Goal: Transaction & Acquisition: Obtain resource

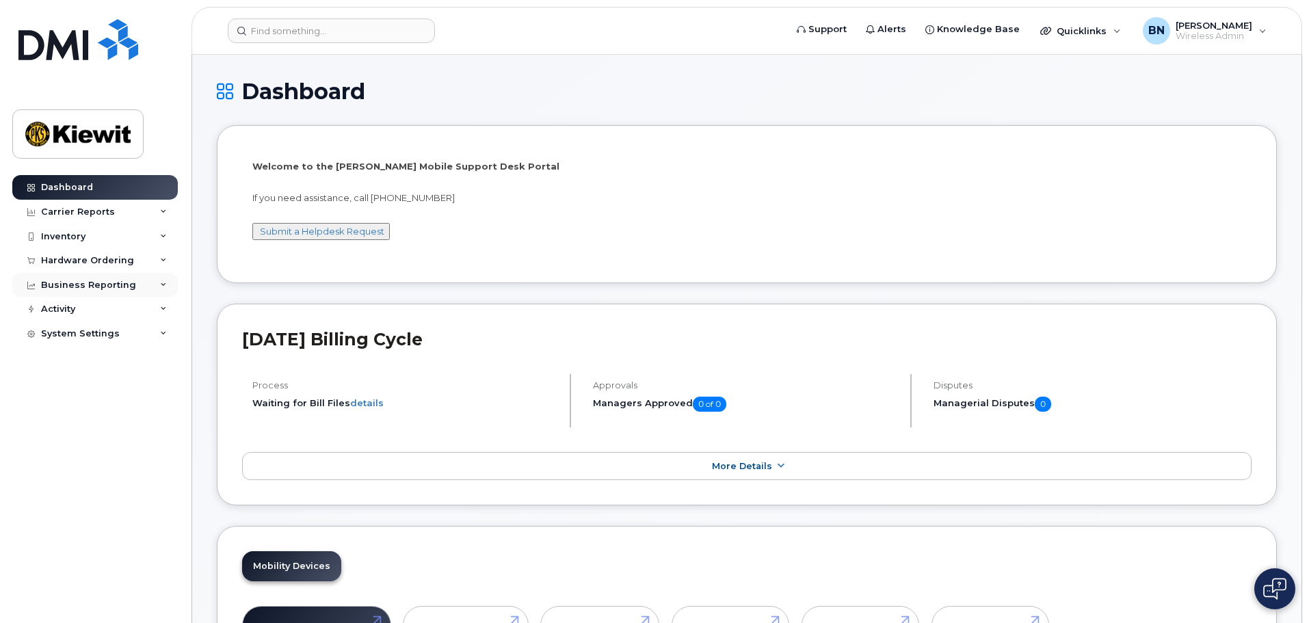
click at [146, 287] on div "Business Reporting" at bounding box center [94, 285] width 165 height 25
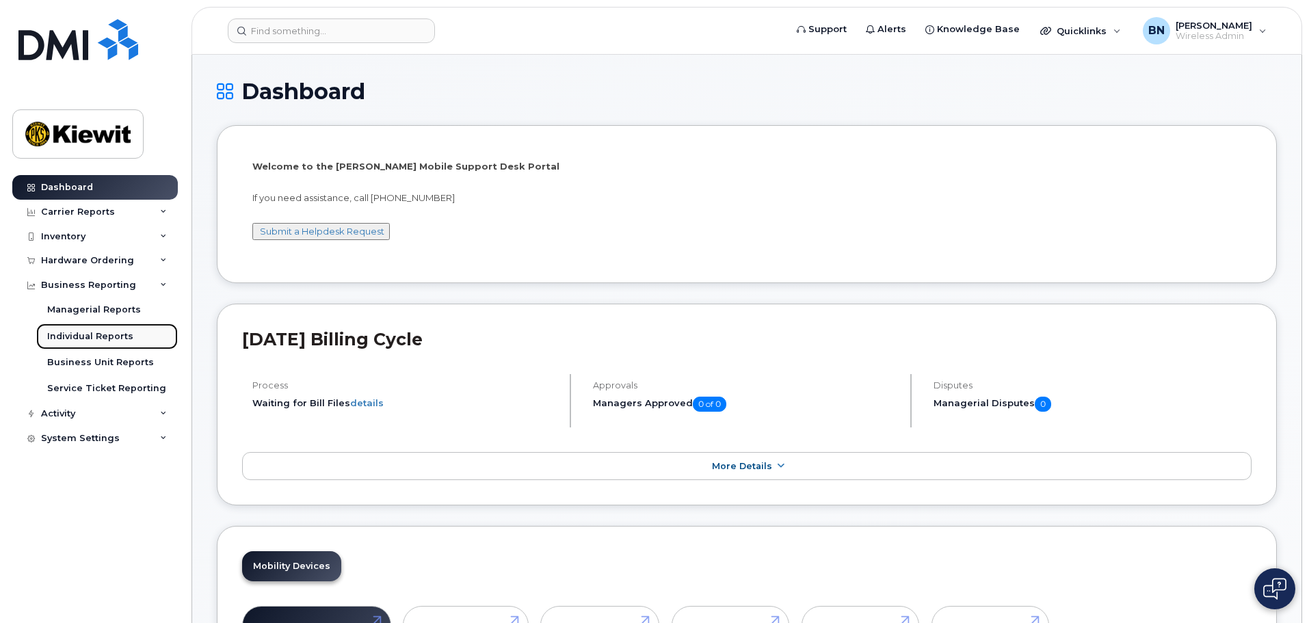
click at [146, 339] on link "Individual Reports" at bounding box center [107, 336] width 142 height 26
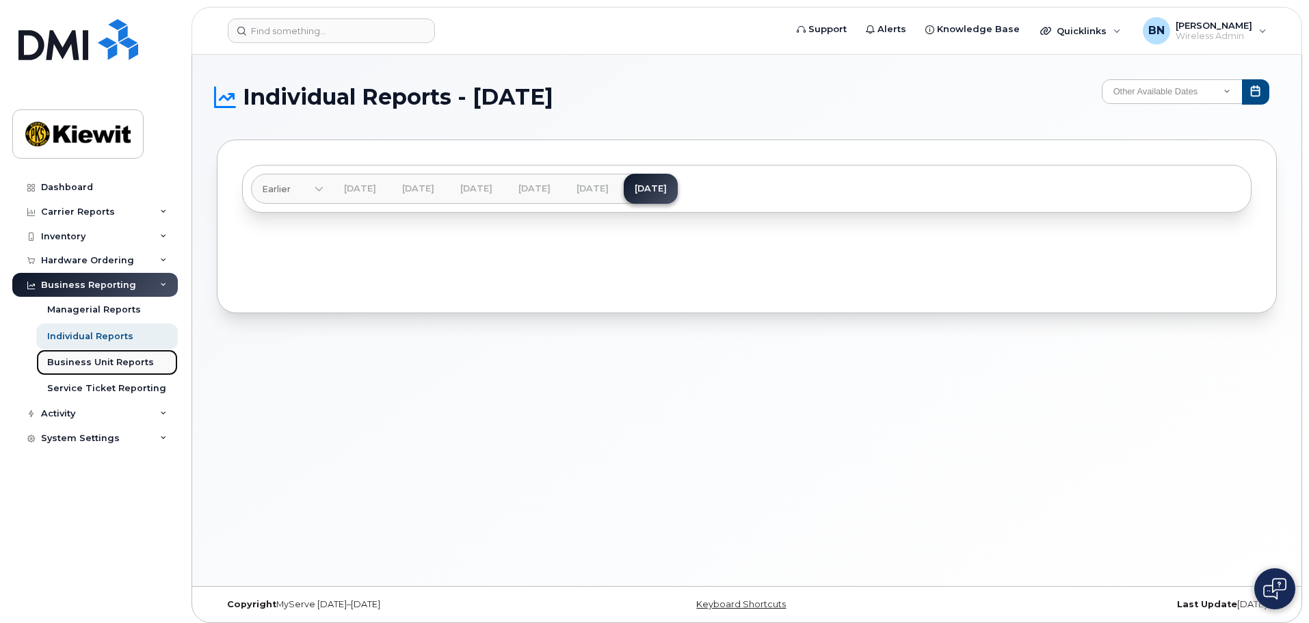
click at [135, 370] on link "Business Unit Reports" at bounding box center [107, 362] width 142 height 26
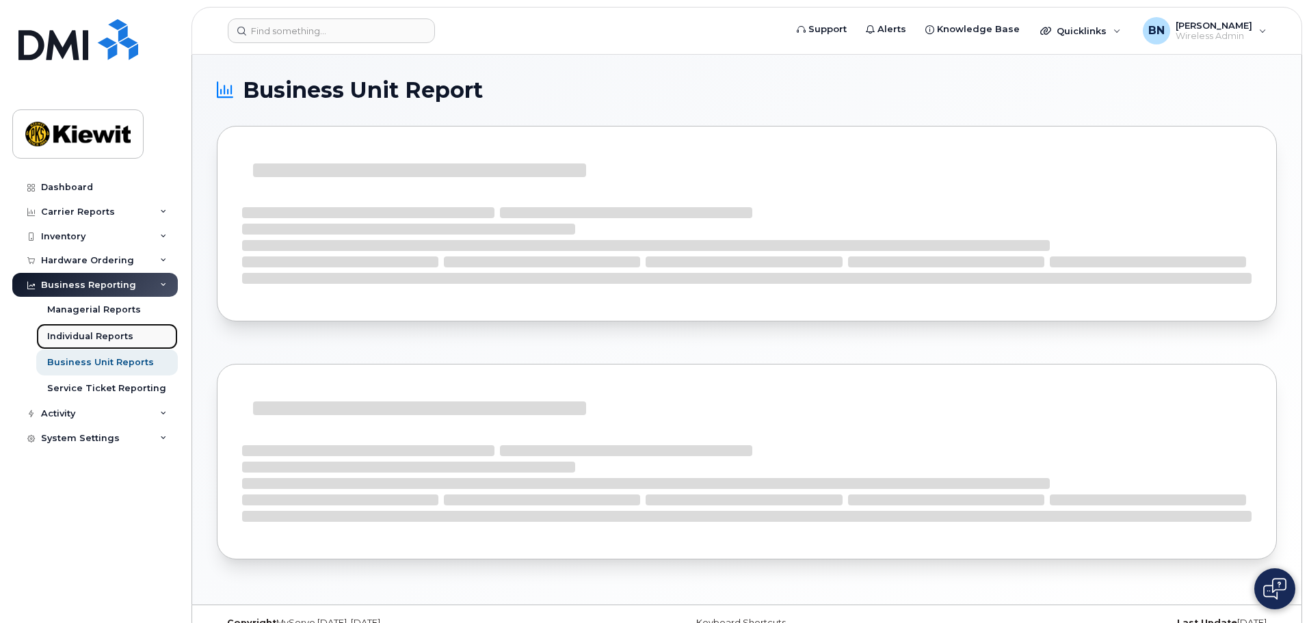
click at [103, 334] on div "Individual Reports" at bounding box center [90, 336] width 86 height 12
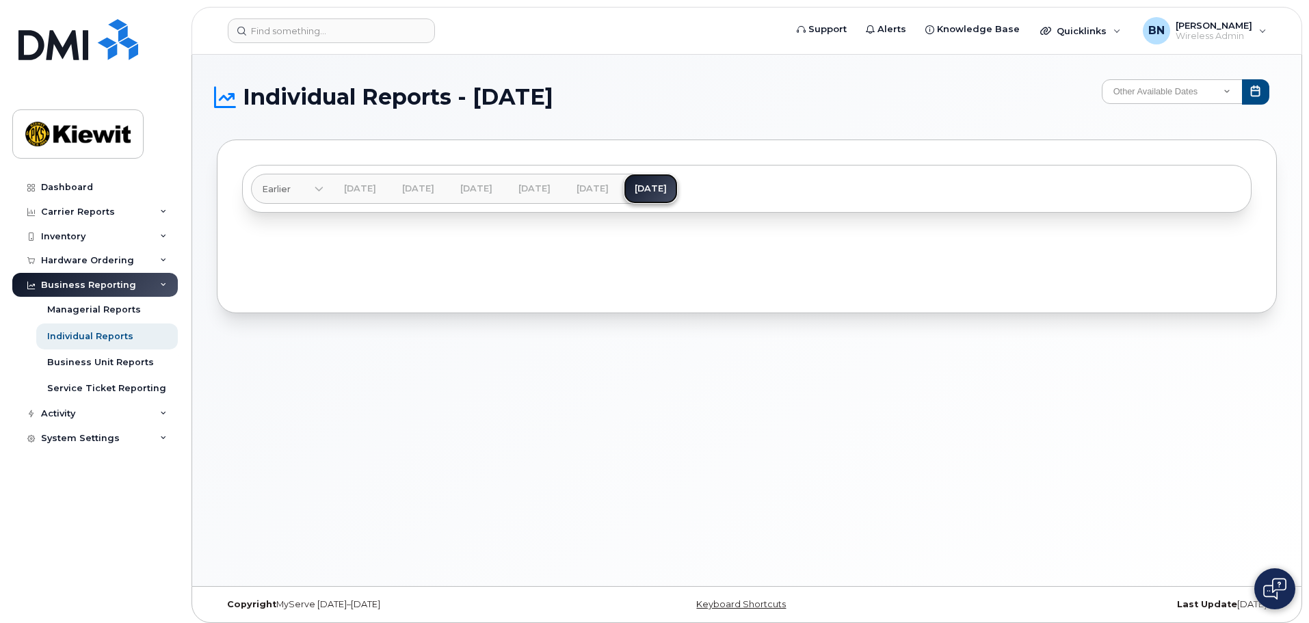
click at [677, 190] on link "Aug 2025" at bounding box center [650, 189] width 54 height 30
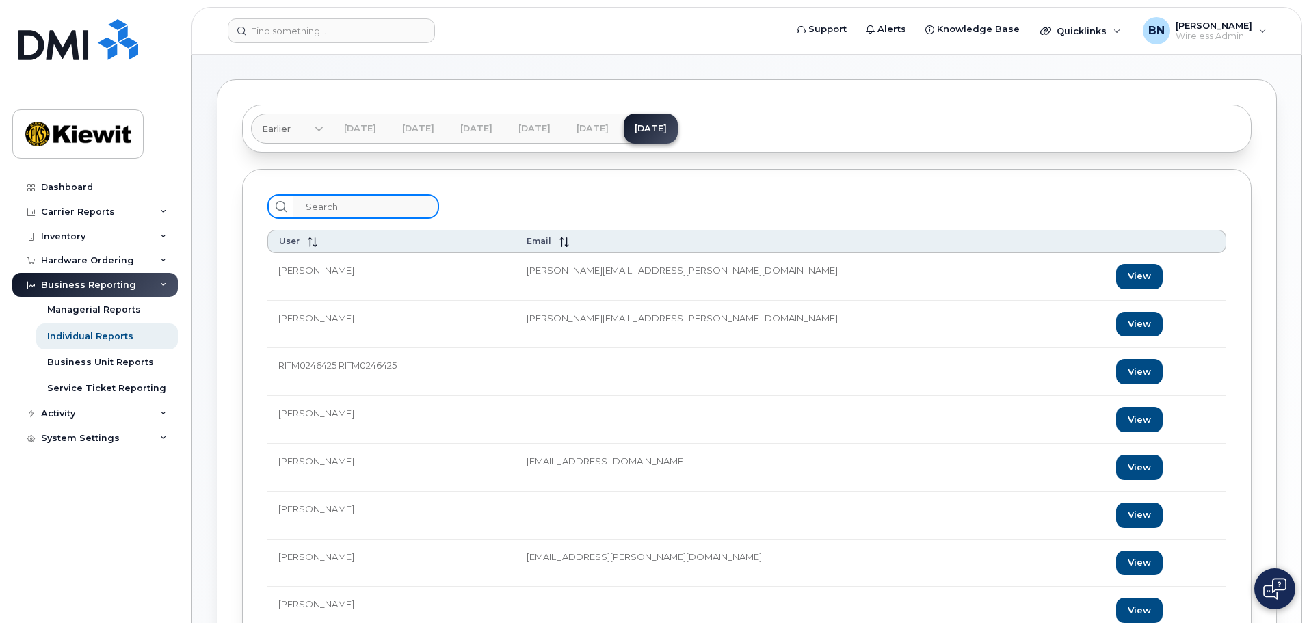
click at [370, 209] on input "search" at bounding box center [366, 206] width 146 height 25
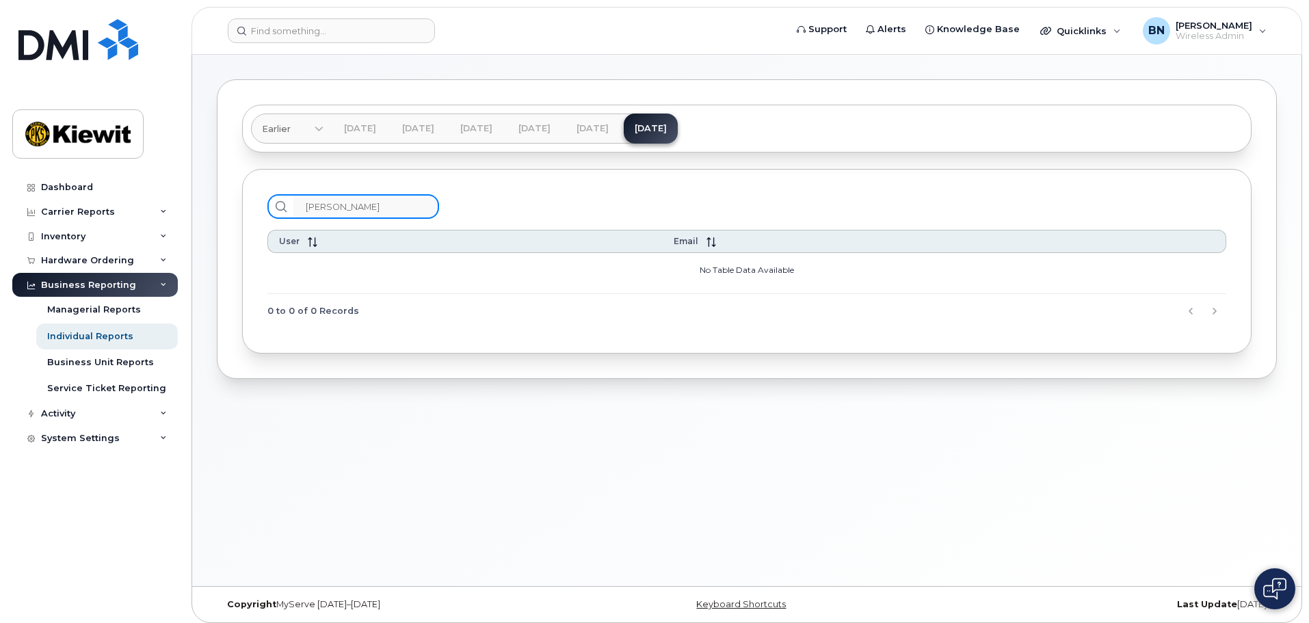
type input "Nichols"
click at [498, 172] on div "Nichols User Email No Table Data Available 0 to 0 of 0 Records" at bounding box center [746, 261] width 1009 height 185
click at [338, 214] on input "Nichols" at bounding box center [366, 206] width 146 height 25
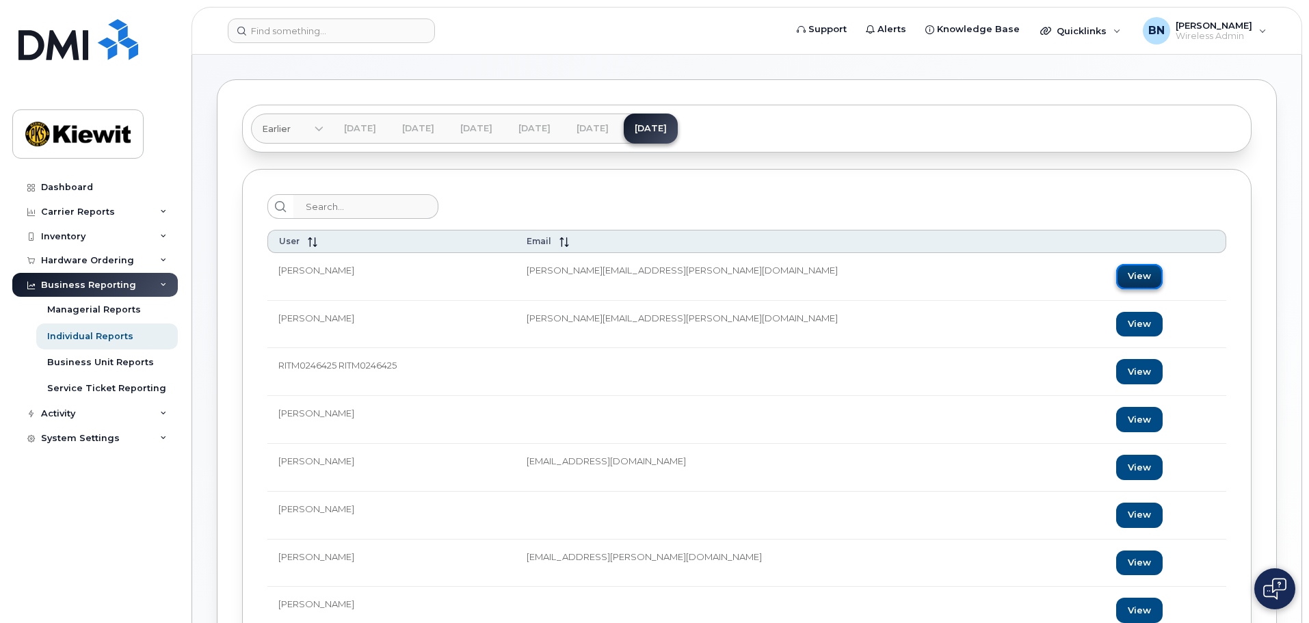
click at [1116, 272] on link "View" at bounding box center [1139, 276] width 46 height 25
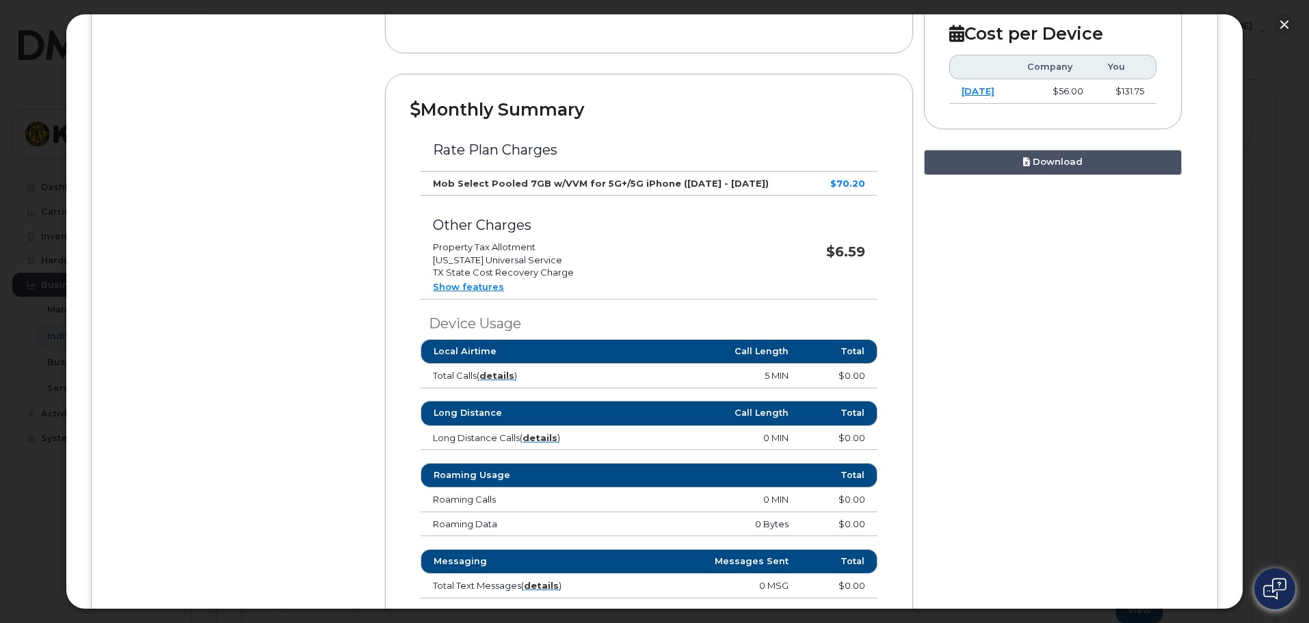
scroll to position [699, 0]
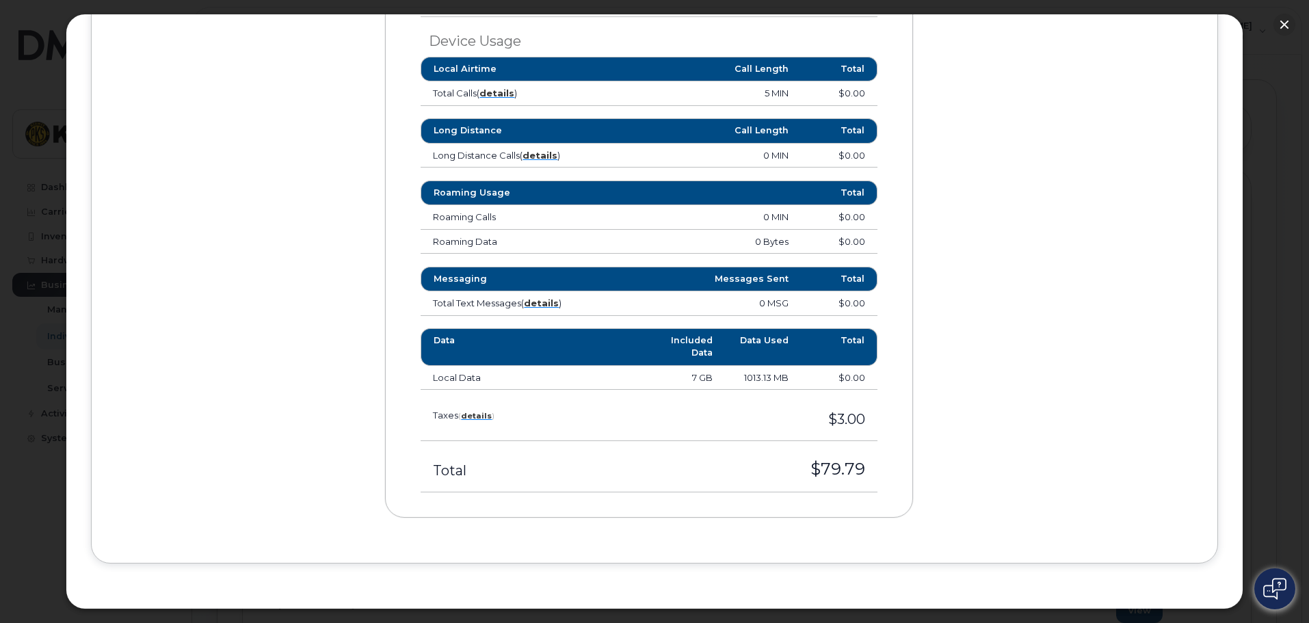
click at [762, 382] on td "1013.13 MB" at bounding box center [763, 378] width 76 height 25
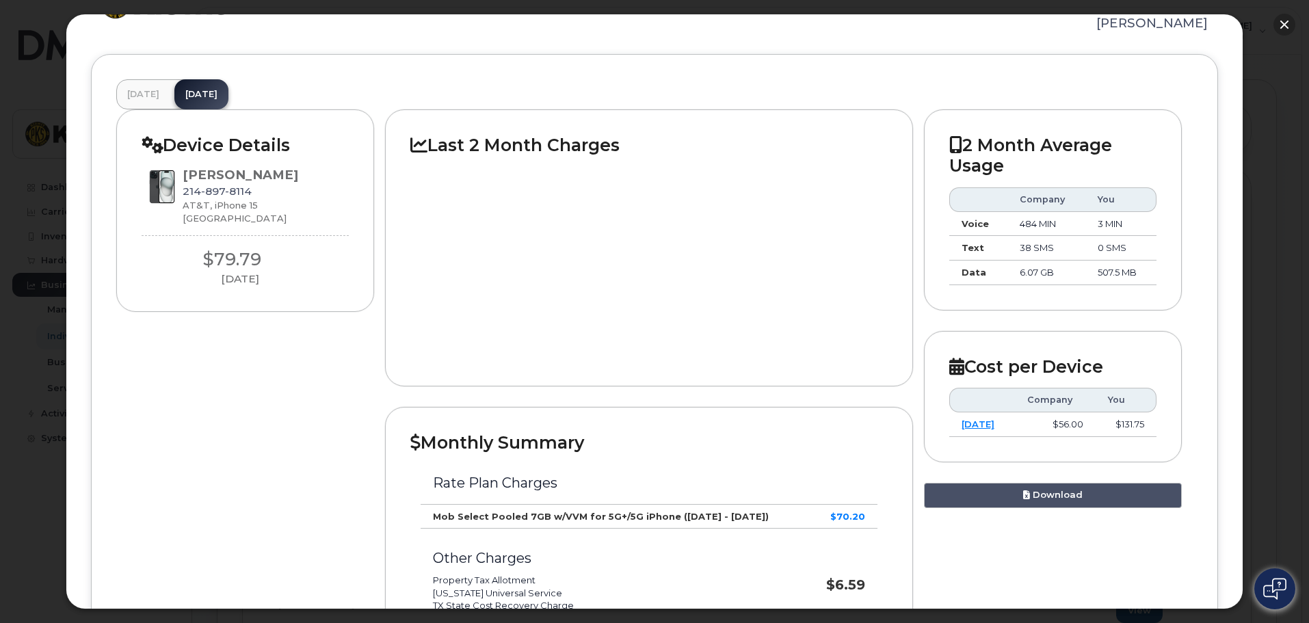
click at [1283, 23] on button "button" at bounding box center [1284, 25] width 22 height 22
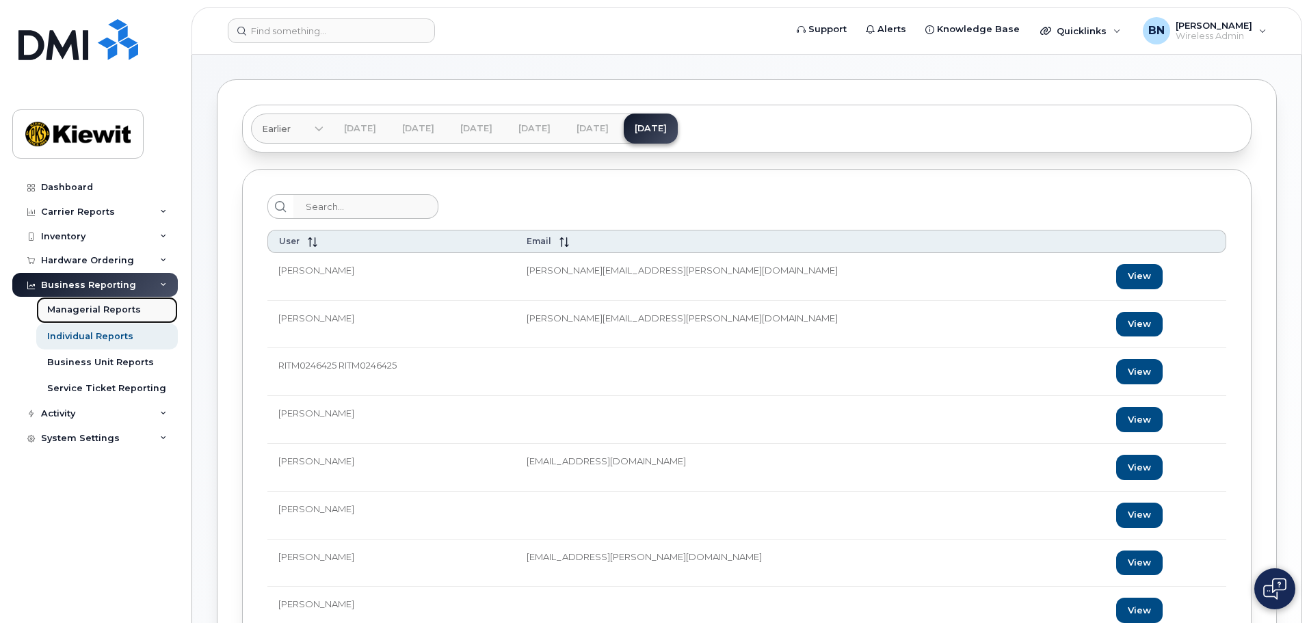
click at [132, 309] on div "Managerial Reports" at bounding box center [94, 310] width 94 height 12
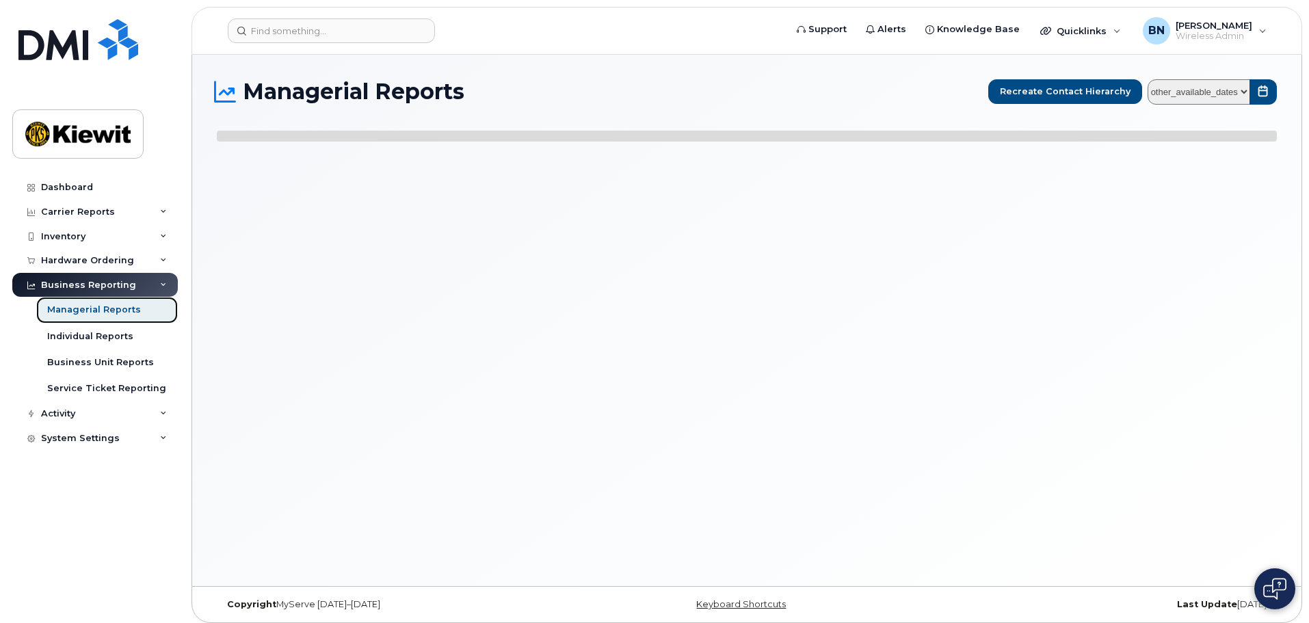
select select
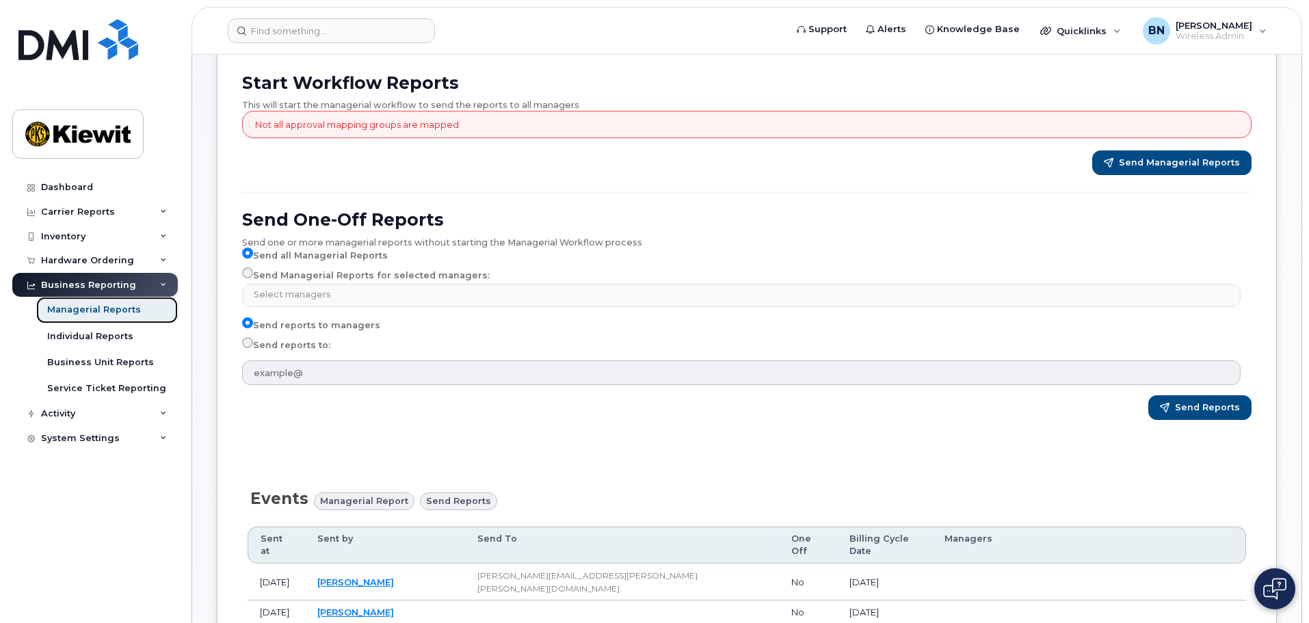
scroll to position [410, 0]
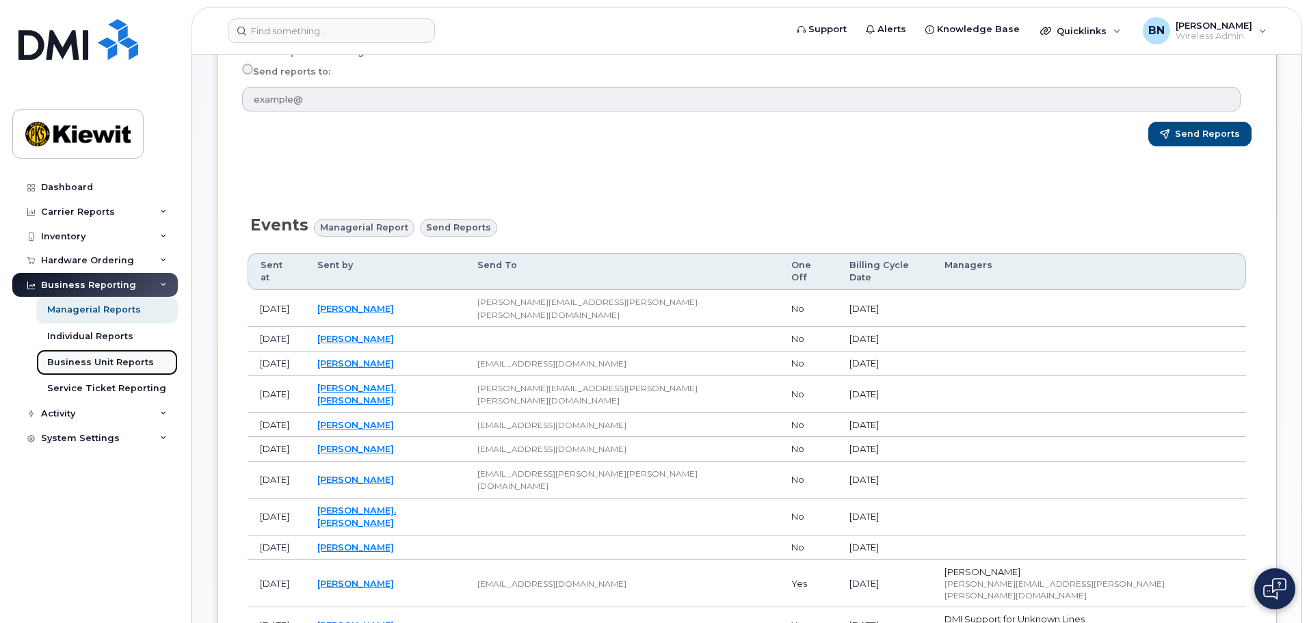
click at [137, 361] on div "Business Unit Reports" at bounding box center [100, 362] width 107 height 12
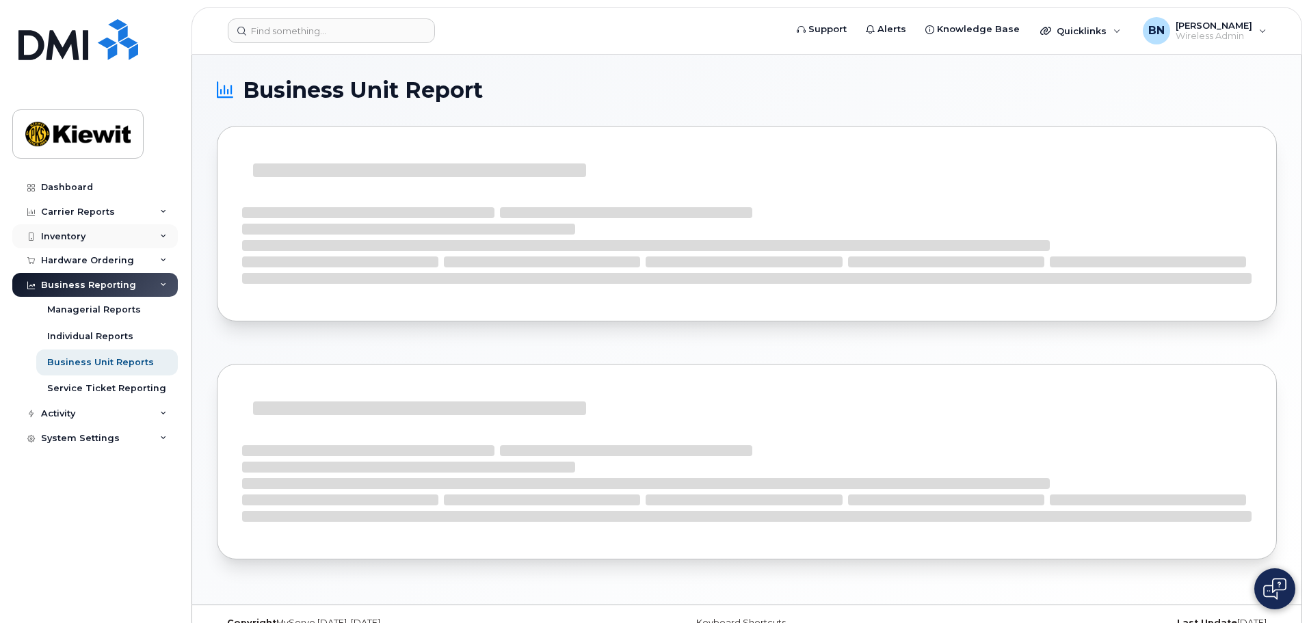
click at [165, 239] on icon at bounding box center [163, 236] width 7 height 7
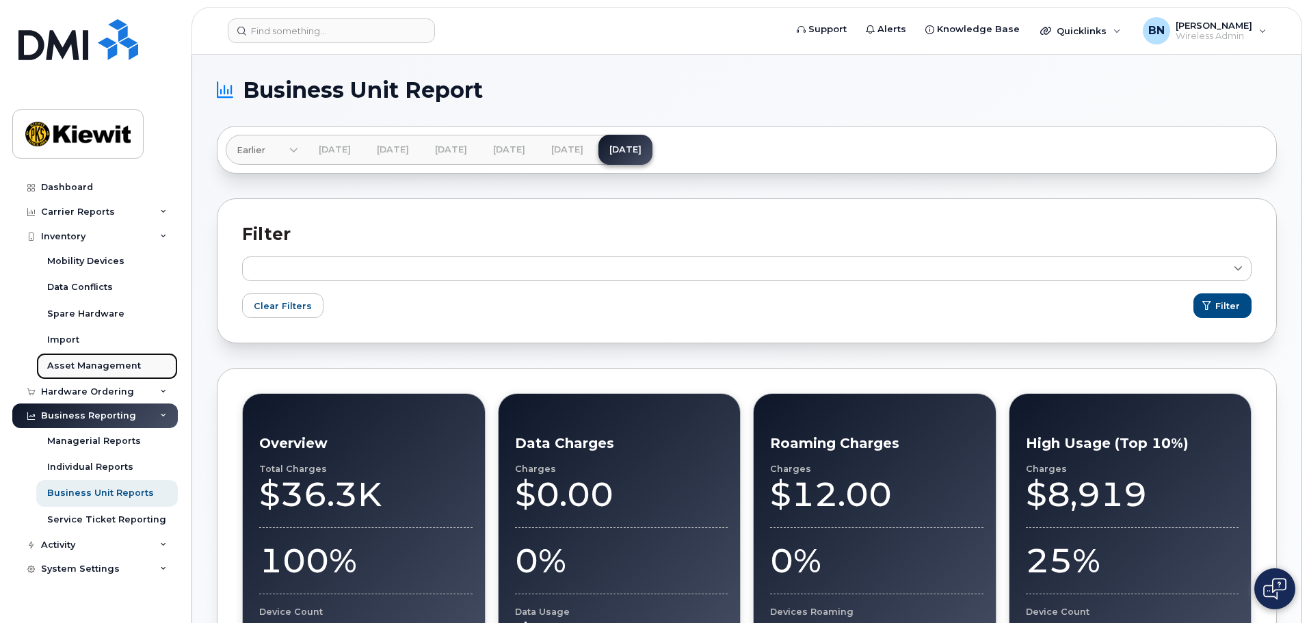
click at [94, 364] on div "Asset Management" at bounding box center [94, 366] width 94 height 12
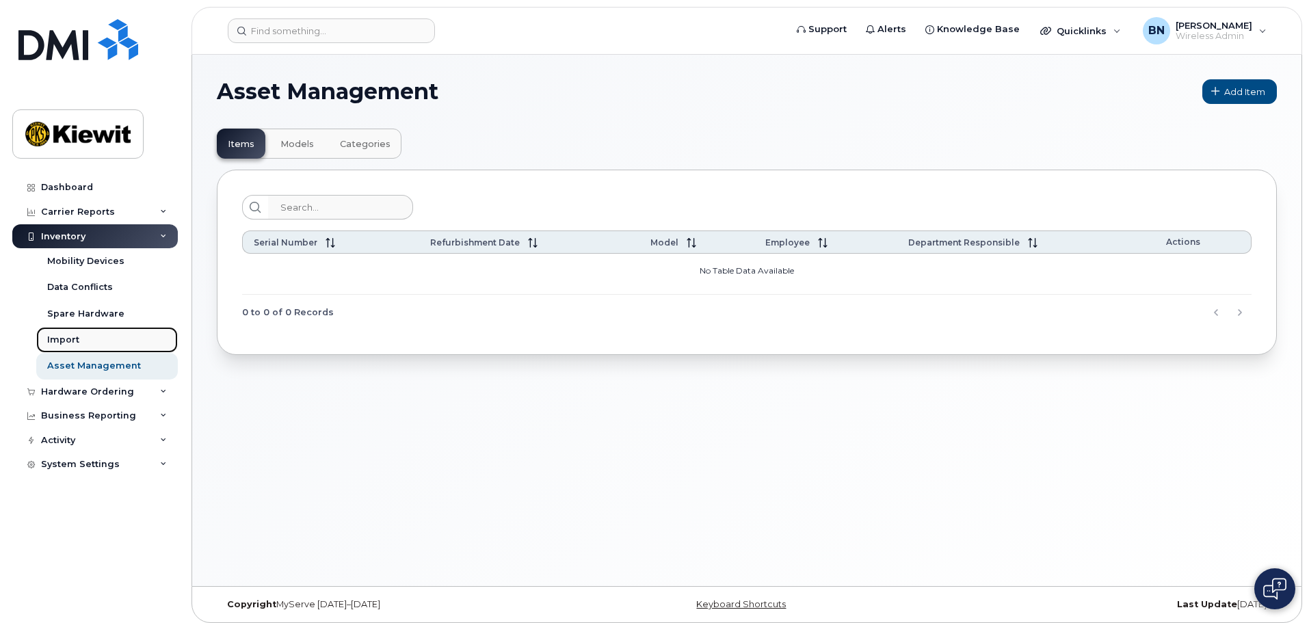
click at [98, 345] on link "Import" at bounding box center [107, 340] width 142 height 26
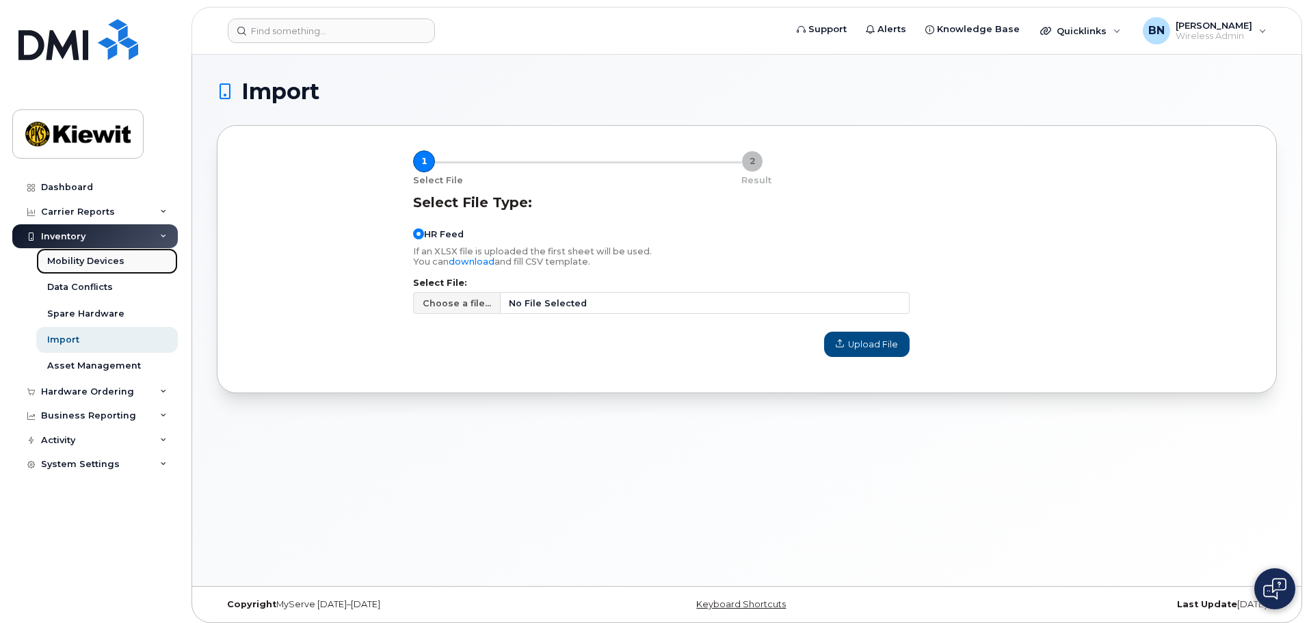
click at [115, 256] on div "Mobility Devices" at bounding box center [85, 261] width 77 height 12
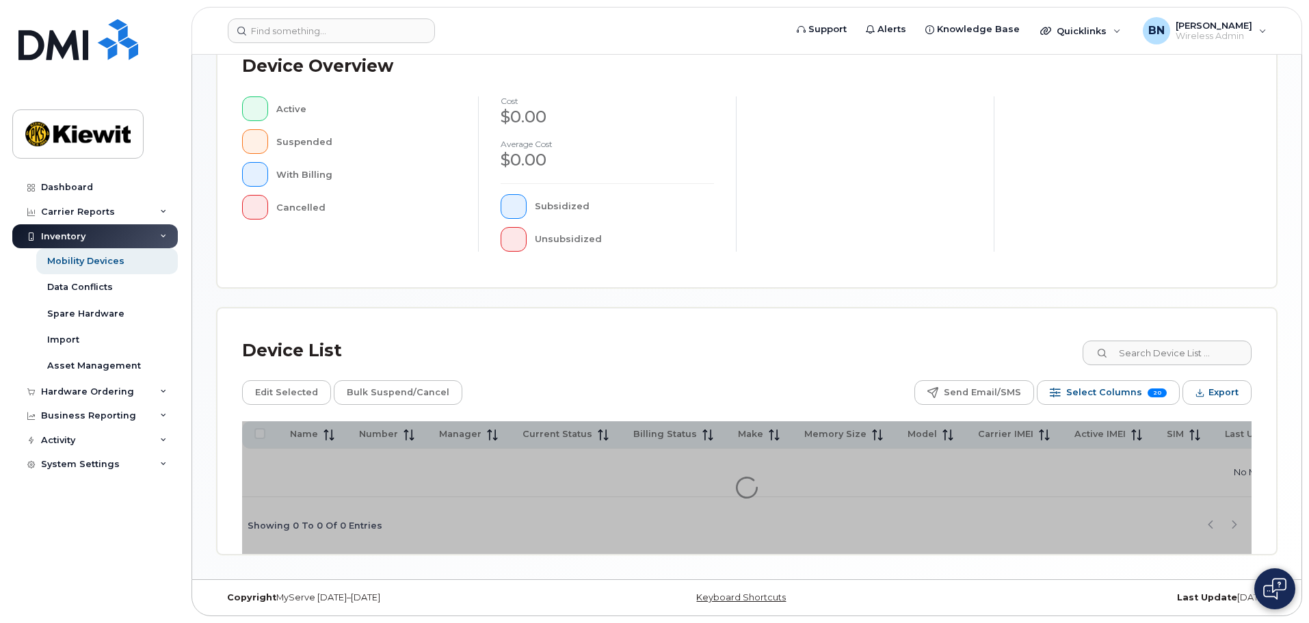
scroll to position [321, 0]
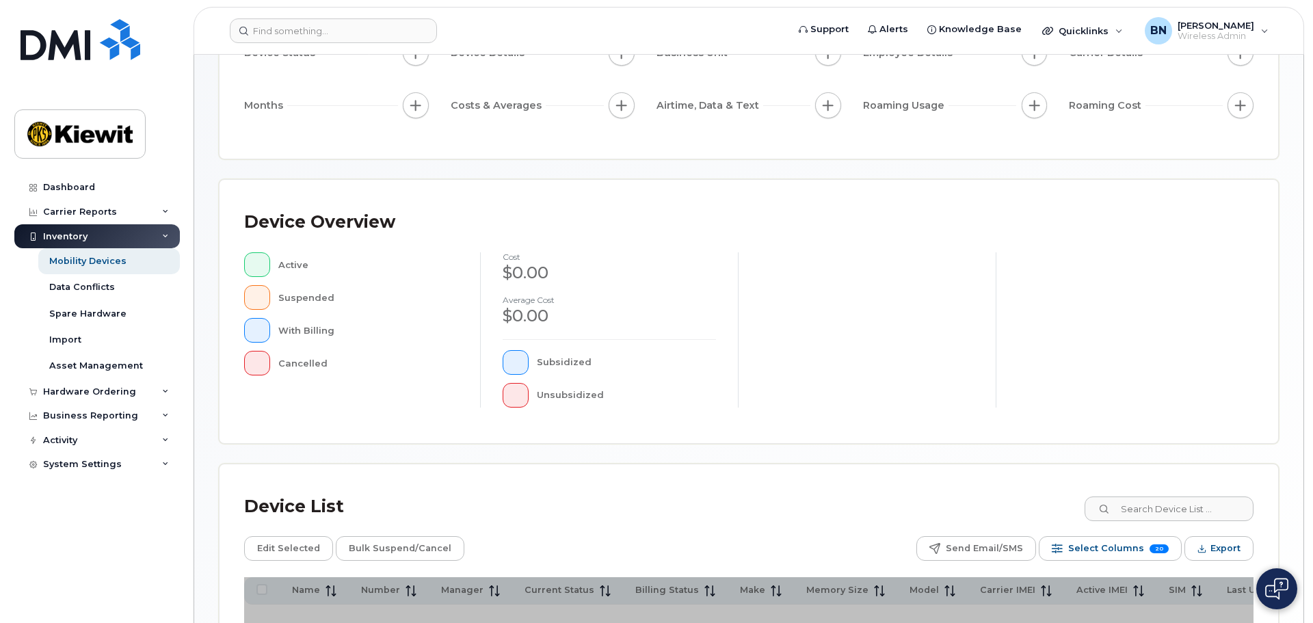
scroll to position [321, 0]
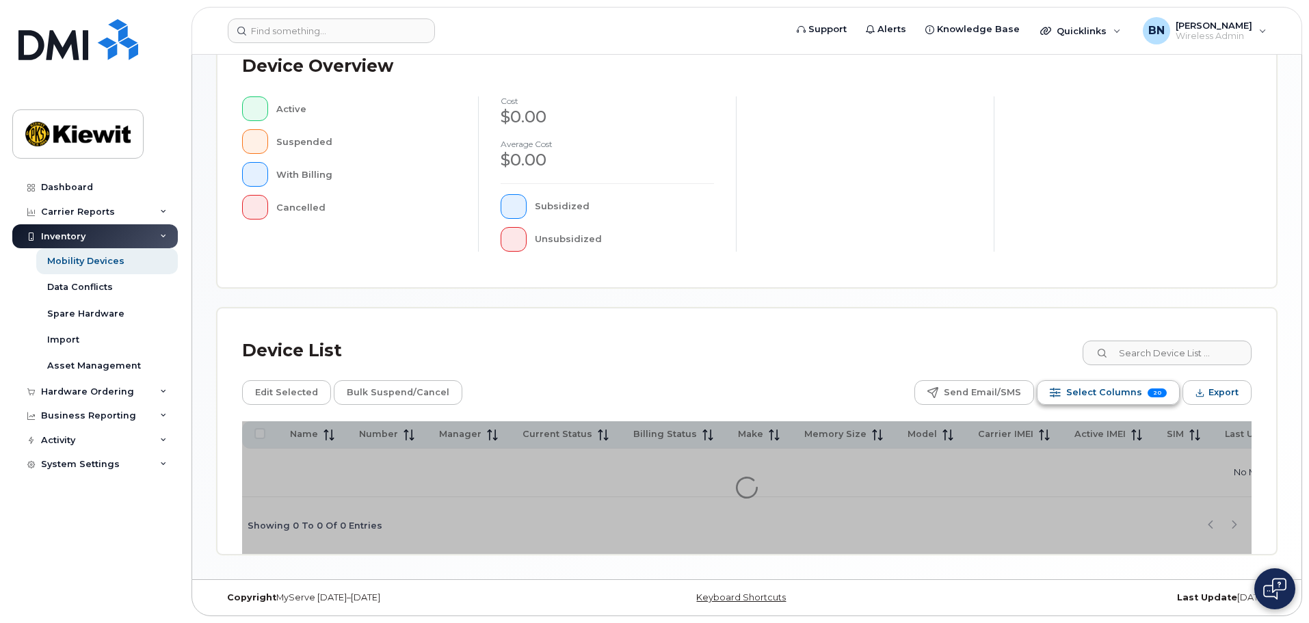
click at [1089, 389] on span "Select Columns" at bounding box center [1104, 392] width 76 height 21
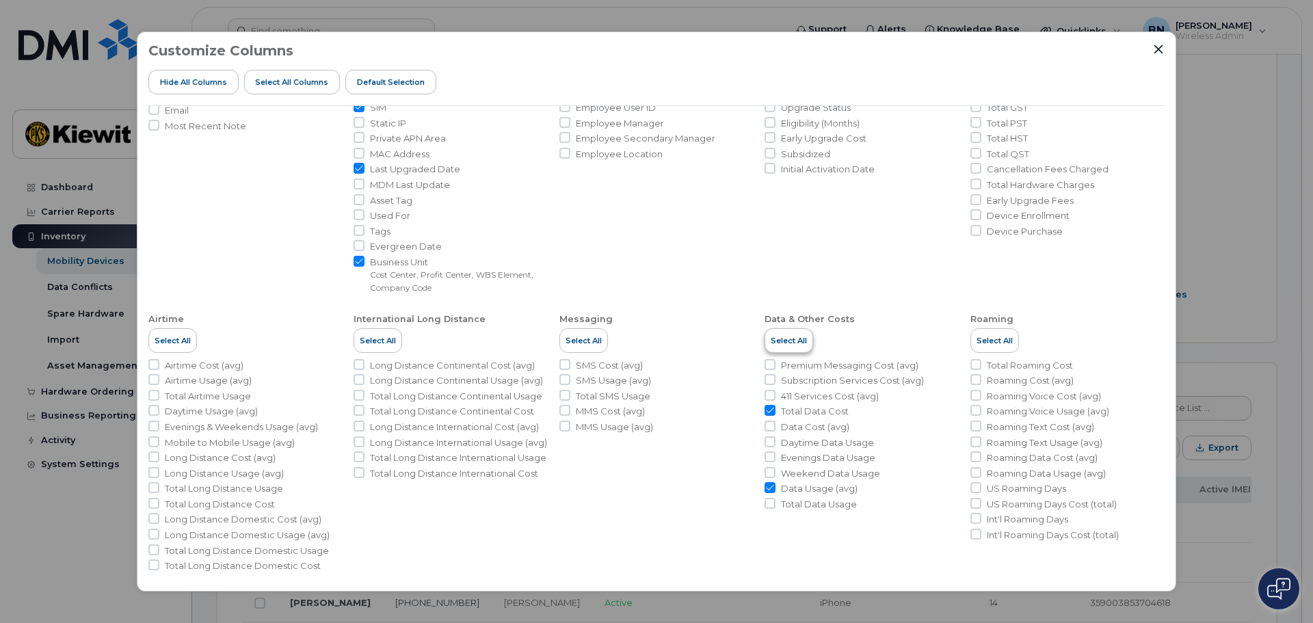
scroll to position [163, 0]
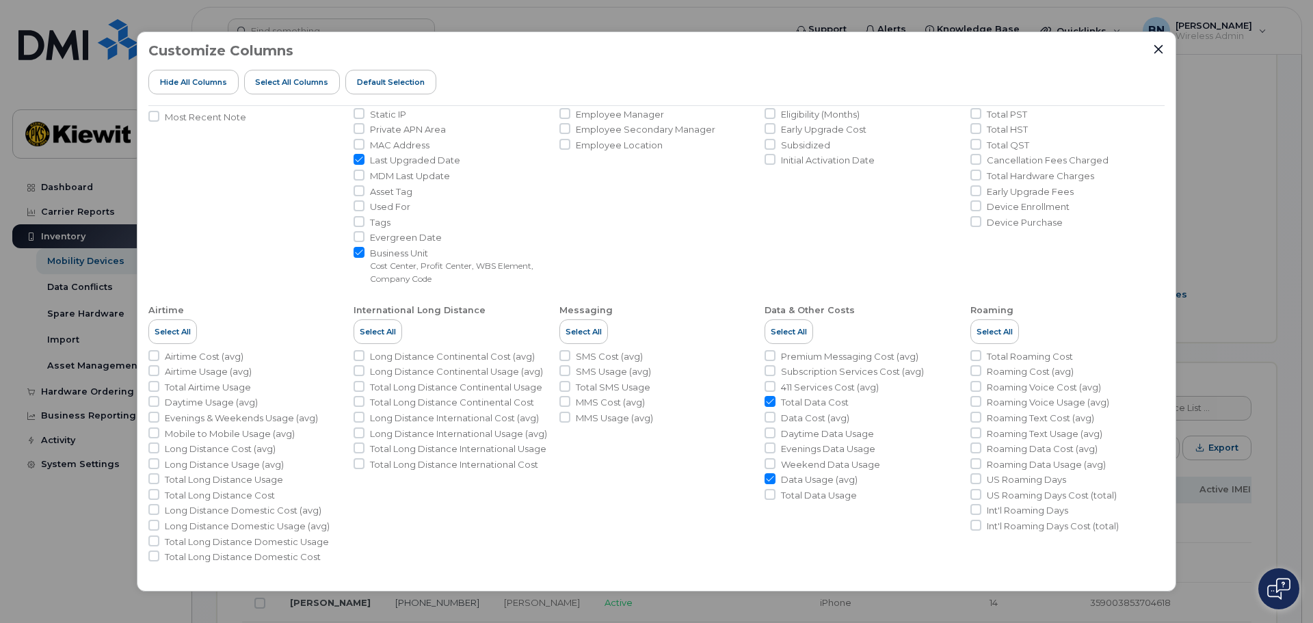
click at [769, 502] on li "Data & Other Costs Select All Premium Messaging Cost (avg) Subscription Service…" at bounding box center [861, 428] width 194 height 270
click at [766, 494] on input "Total Data Usage" at bounding box center [769, 494] width 11 height 11
checkbox input "true"
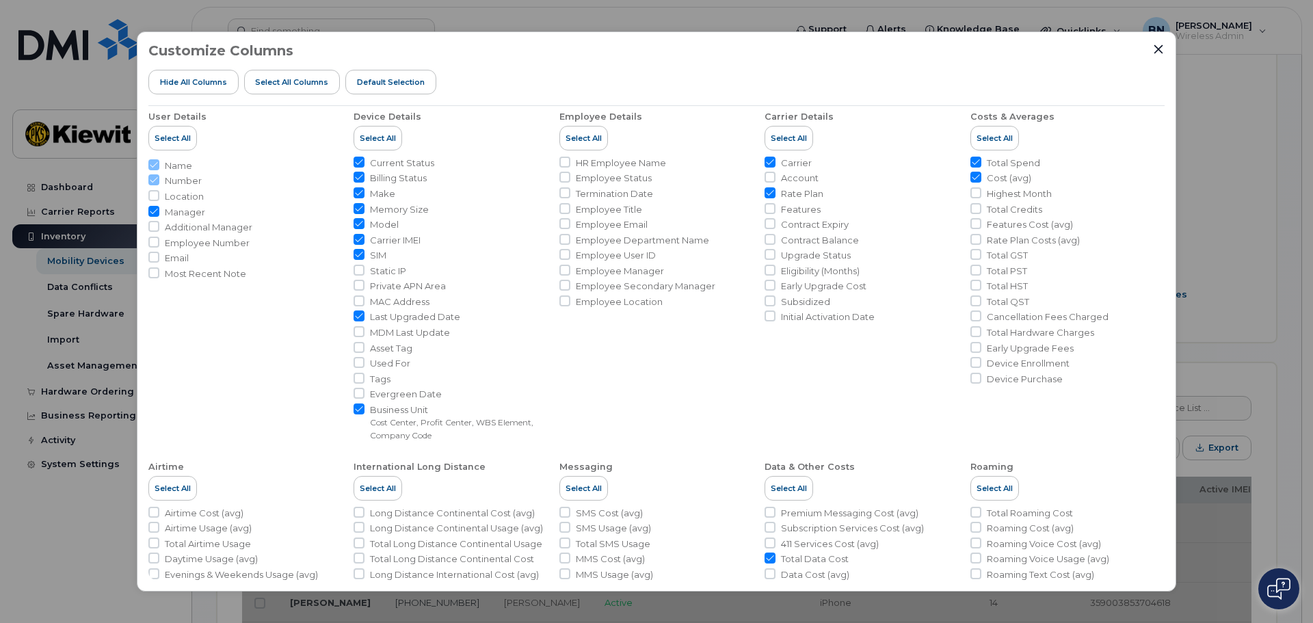
scroll to position [0, 0]
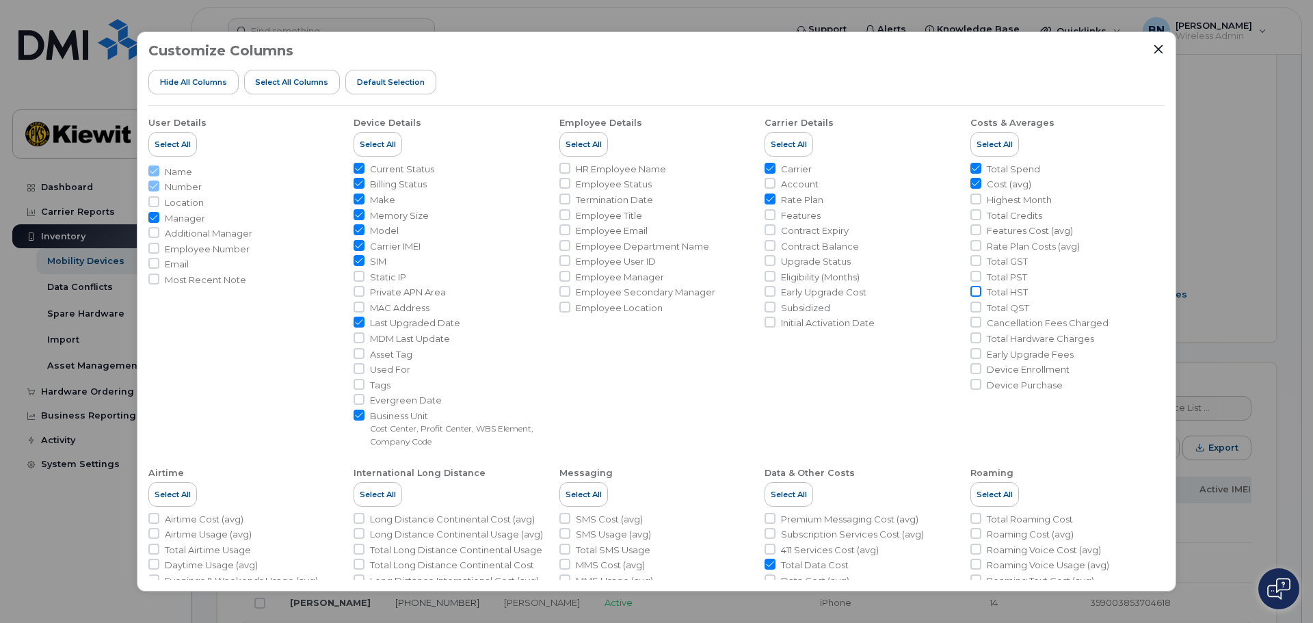
click at [971, 291] on input "Total HST" at bounding box center [975, 291] width 11 height 11
checkbox input "true"
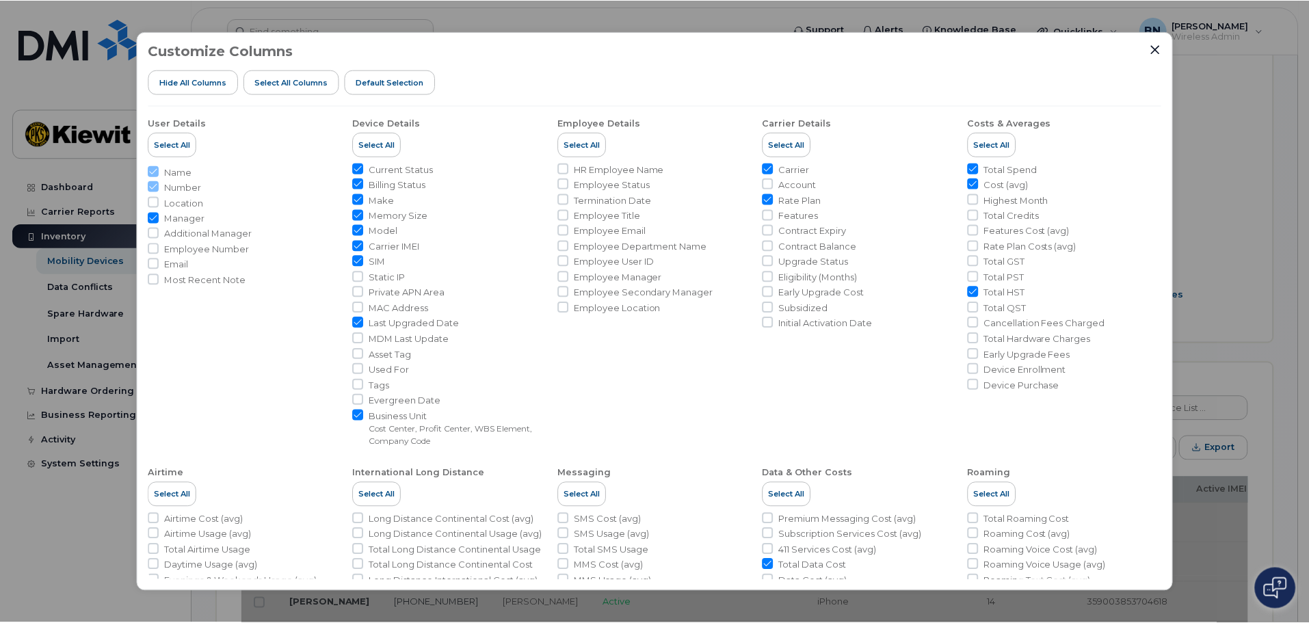
scroll to position [163, 0]
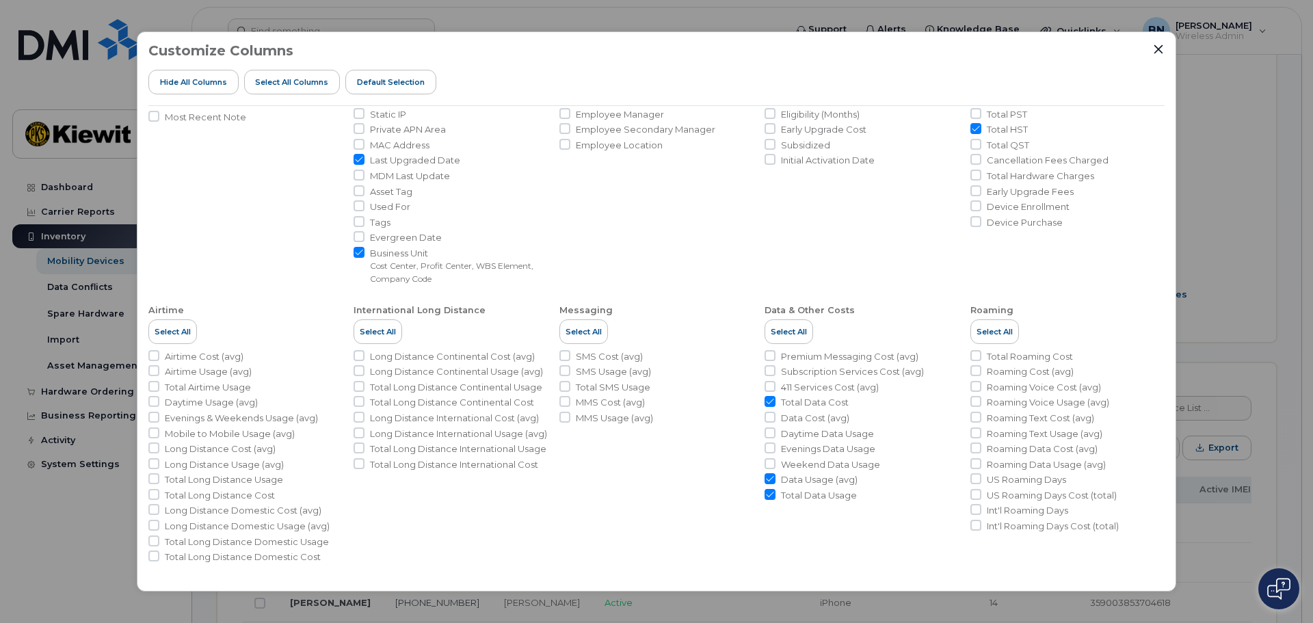
click at [773, 477] on li "Data Usage (avg)" at bounding box center [861, 479] width 194 height 13
click at [767, 481] on input "Data Usage (avg)" at bounding box center [769, 478] width 11 height 11
checkbox input "false"
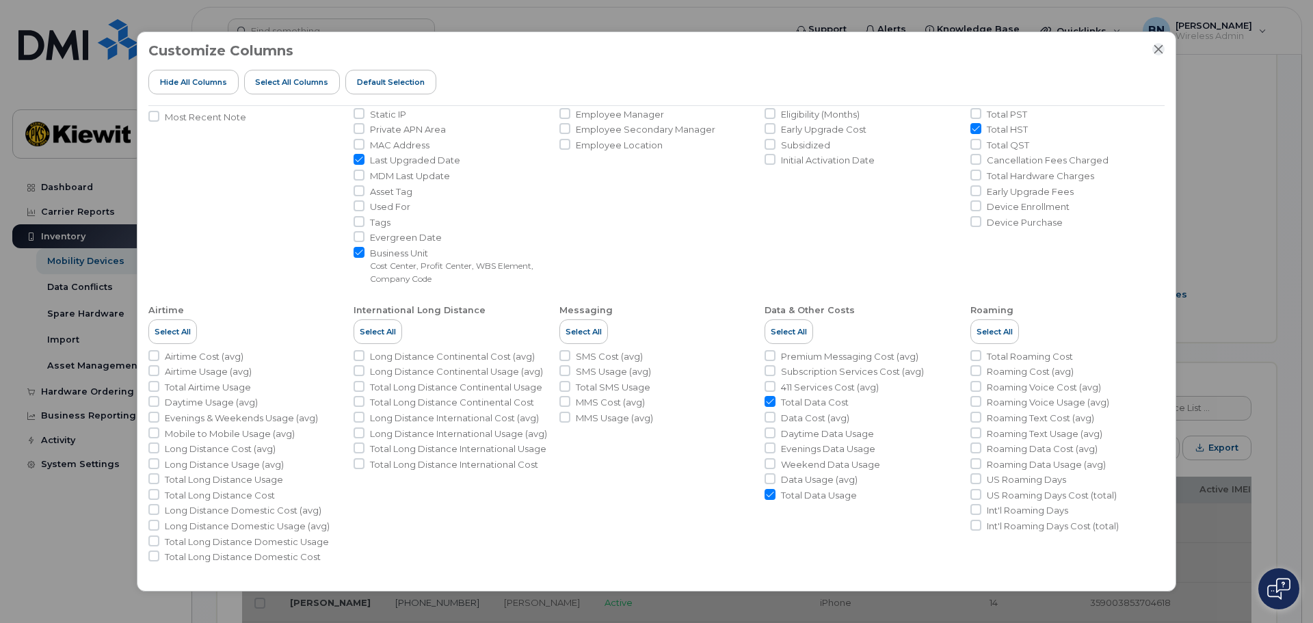
click at [1162, 49] on icon "Close" at bounding box center [1158, 49] width 11 height 11
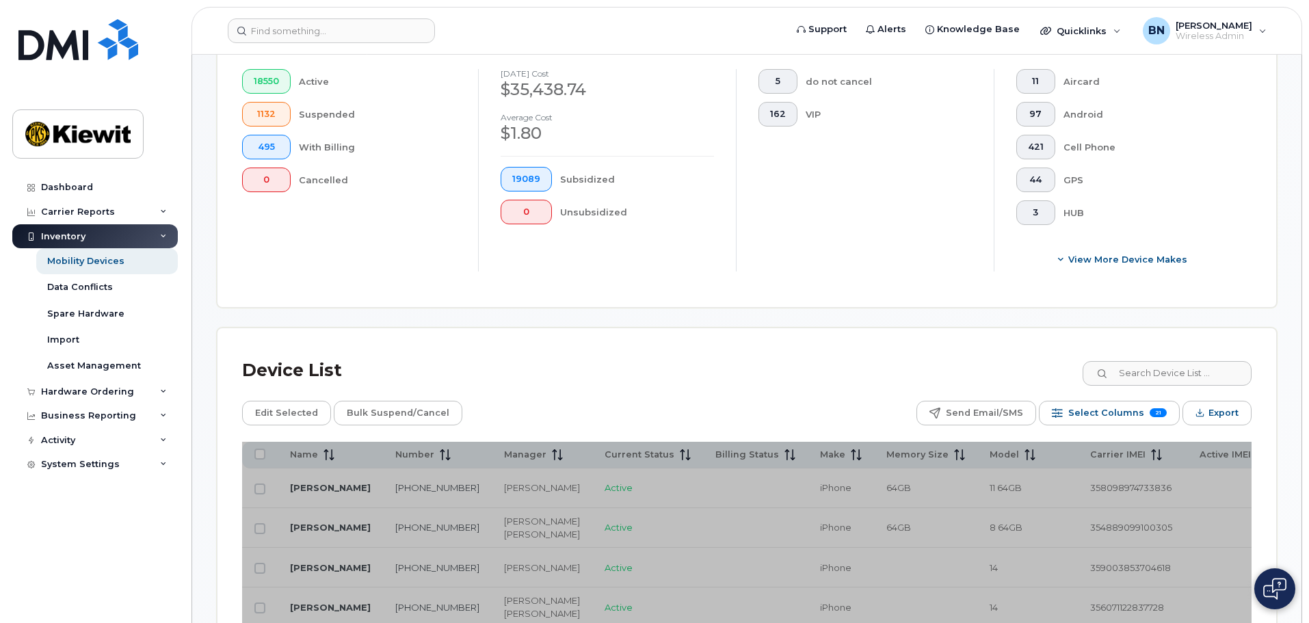
scroll to position [619, 0]
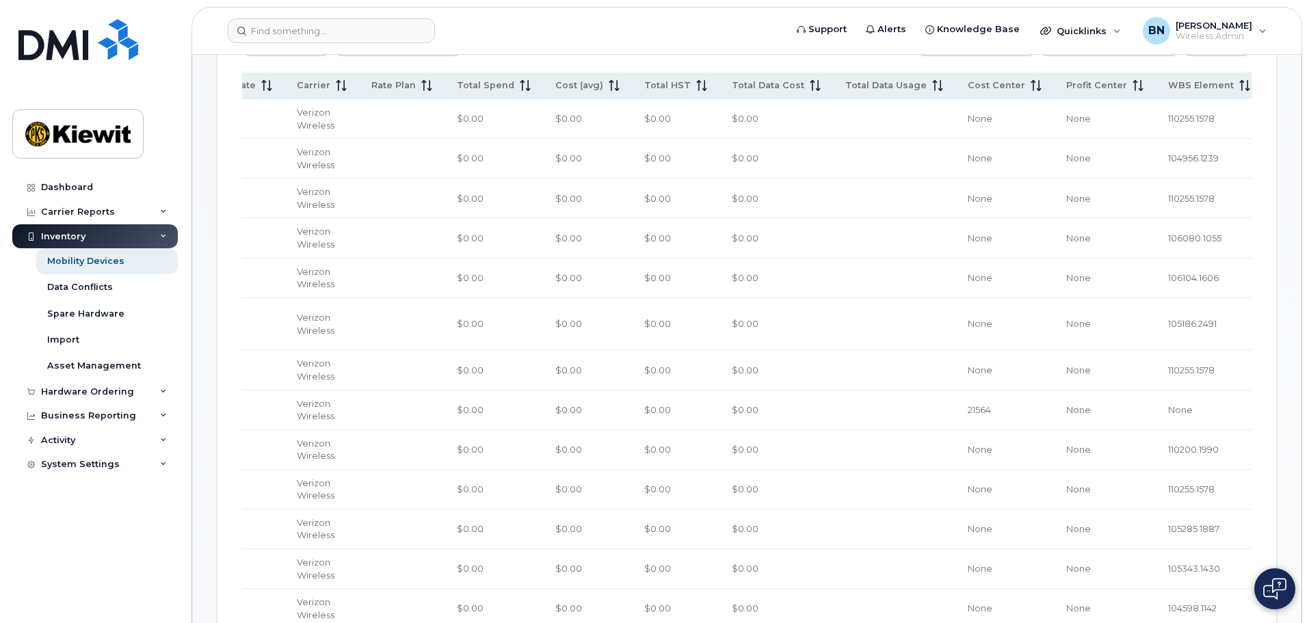
scroll to position [755, 0]
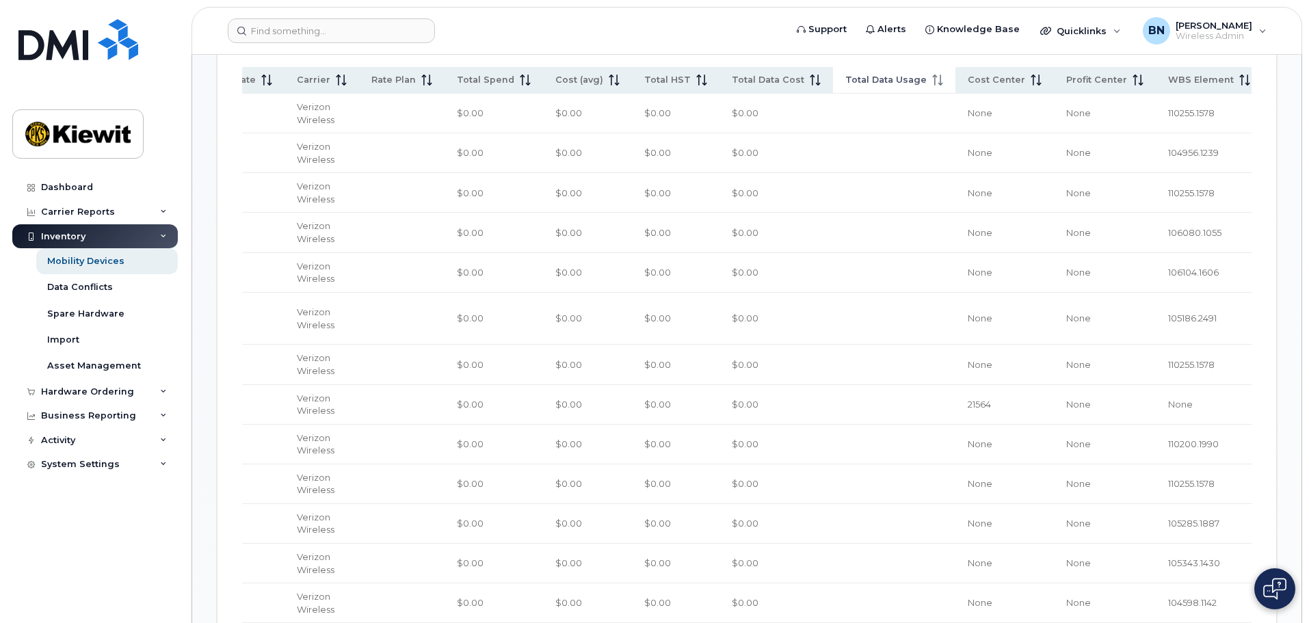
click at [845, 74] on span "Total Data Usage" at bounding box center [885, 80] width 81 height 12
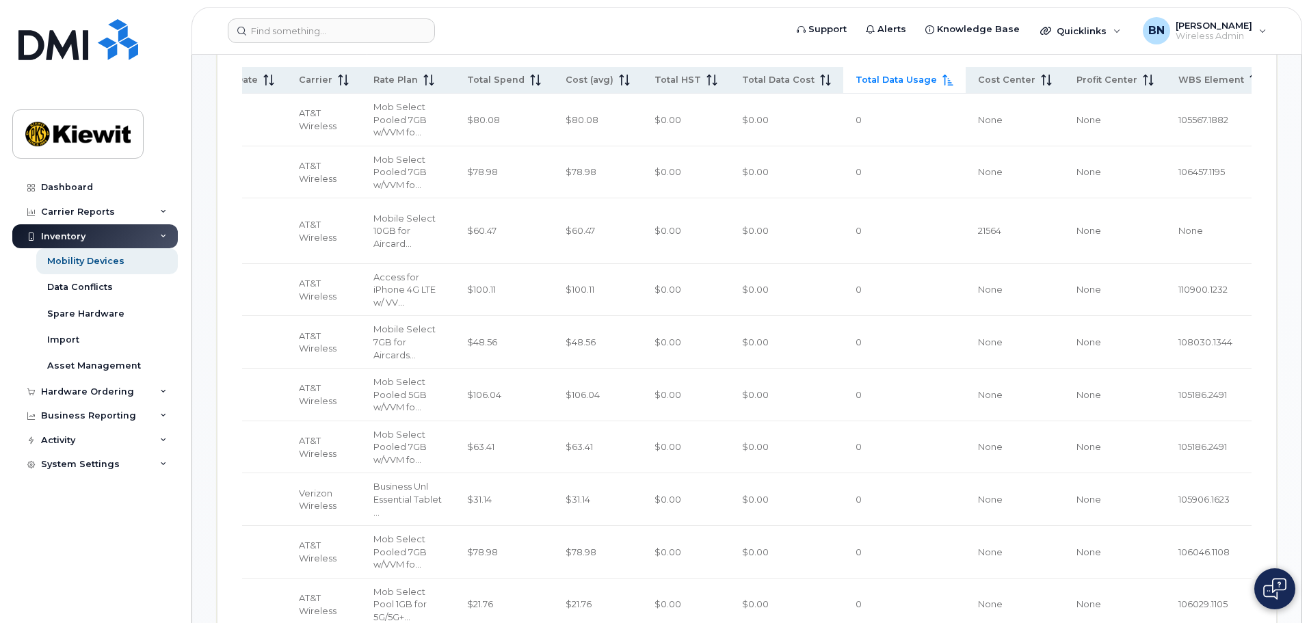
click at [855, 74] on span "Total Data Usage" at bounding box center [895, 80] width 81 height 12
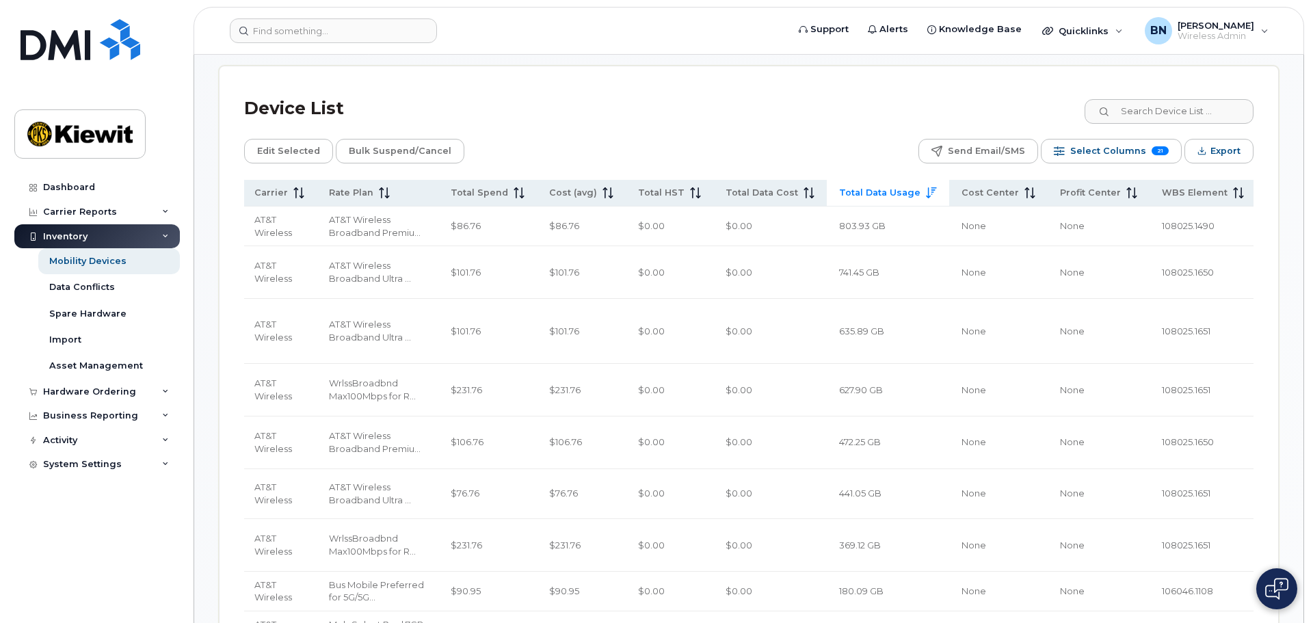
scroll to position [618, 0]
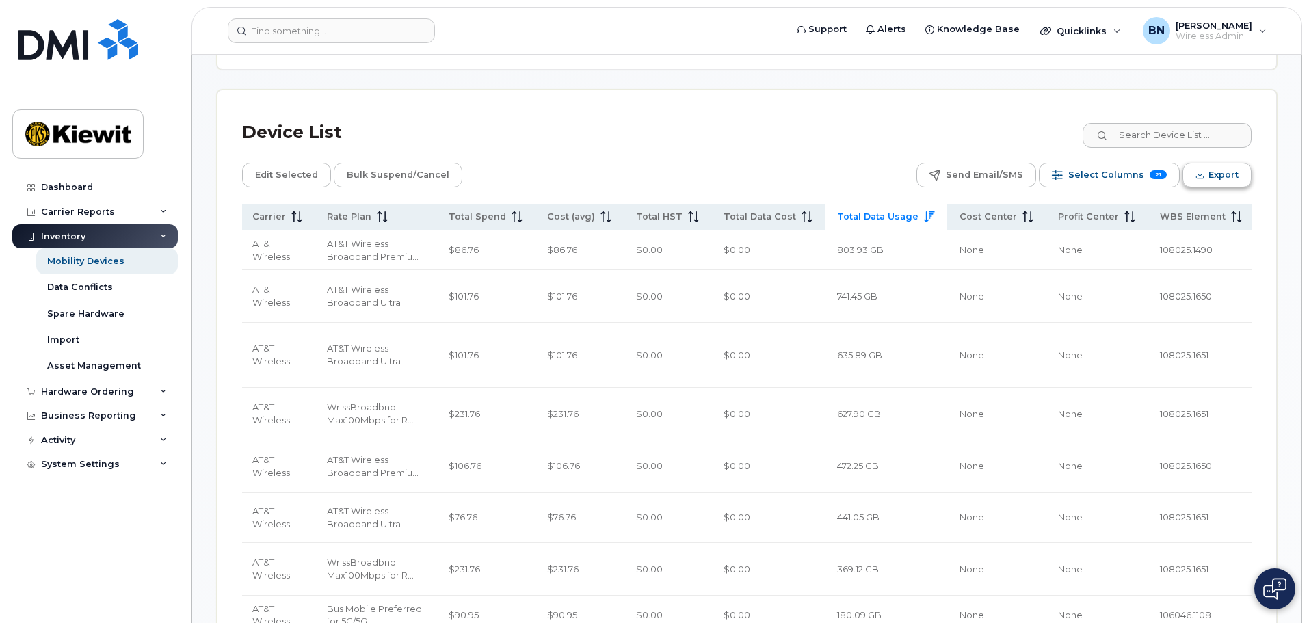
click at [1198, 170] on icon "Export" at bounding box center [1199, 174] width 9 height 9
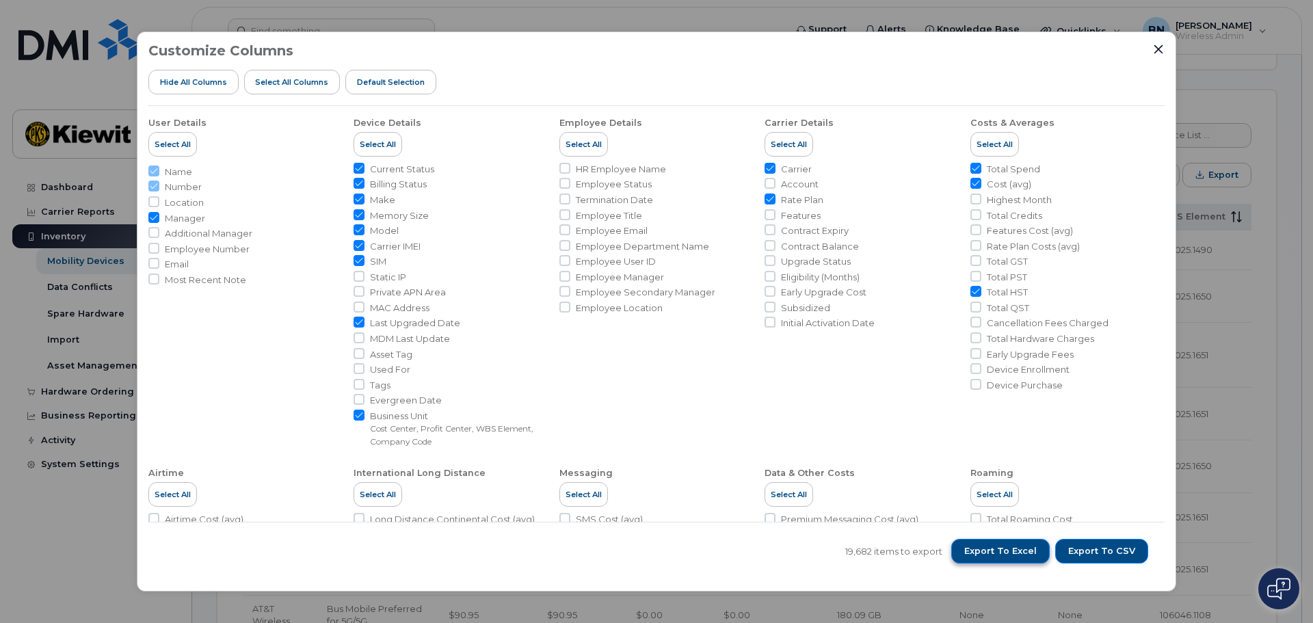
click at [1032, 555] on span "Export to Excel" at bounding box center [1000, 551] width 72 height 12
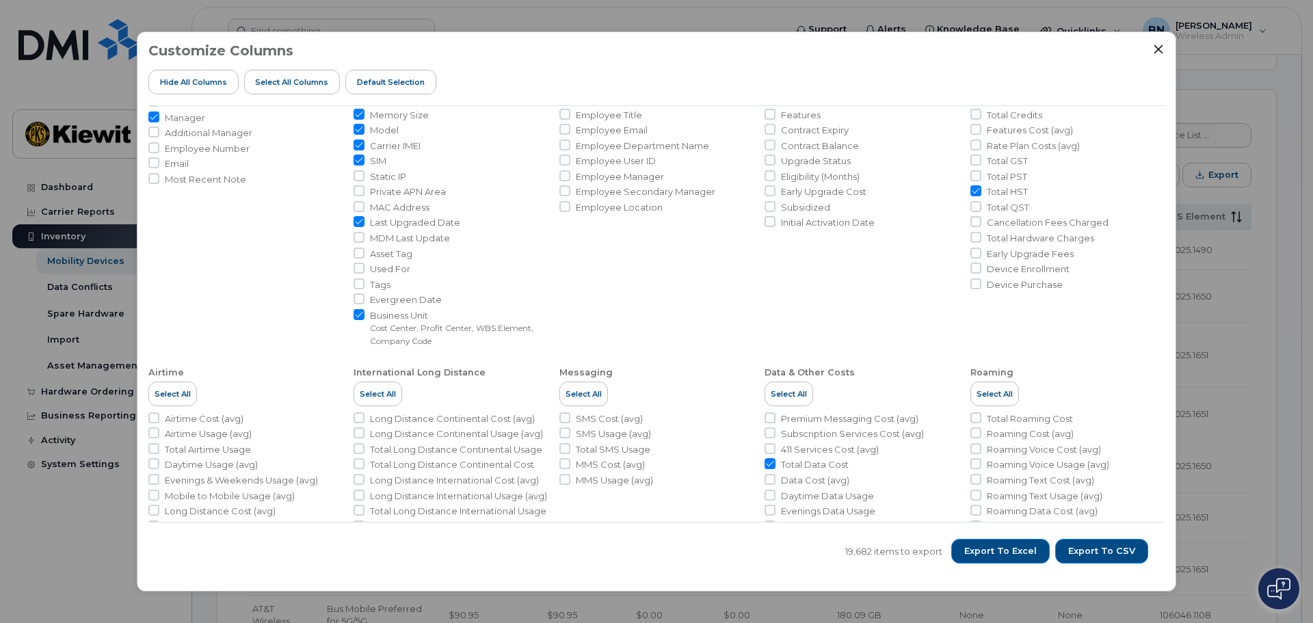
scroll to position [221, 0]
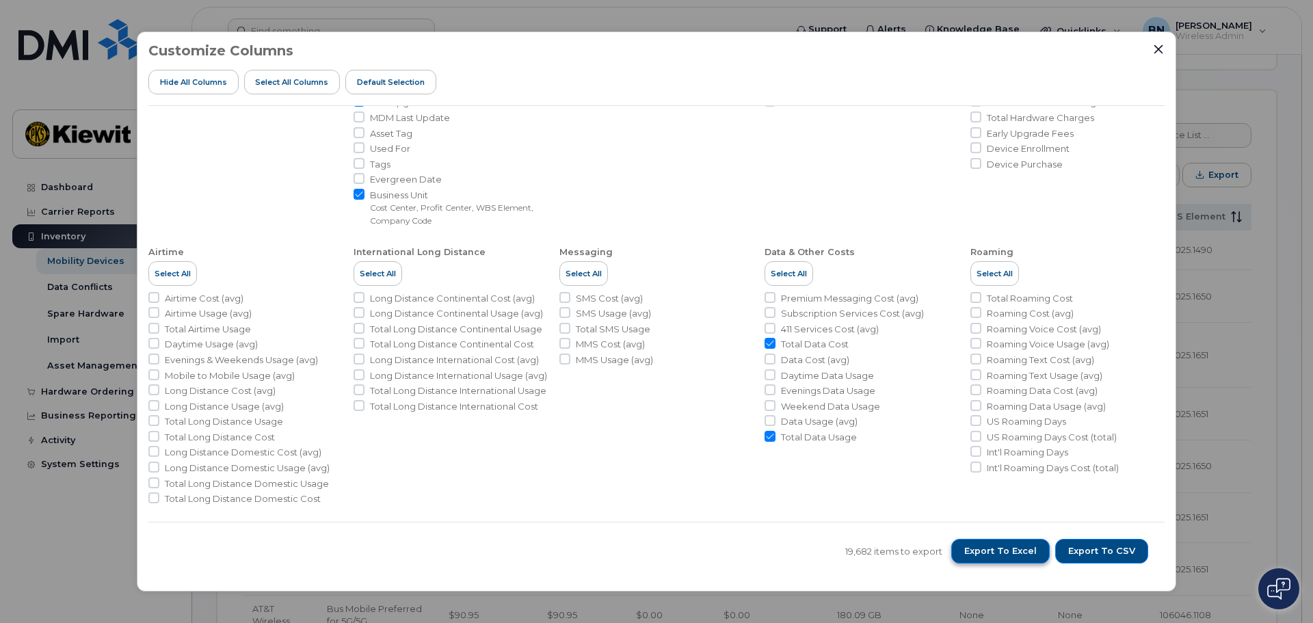
click at [1008, 554] on span "Export to Excel" at bounding box center [1000, 551] width 72 height 12
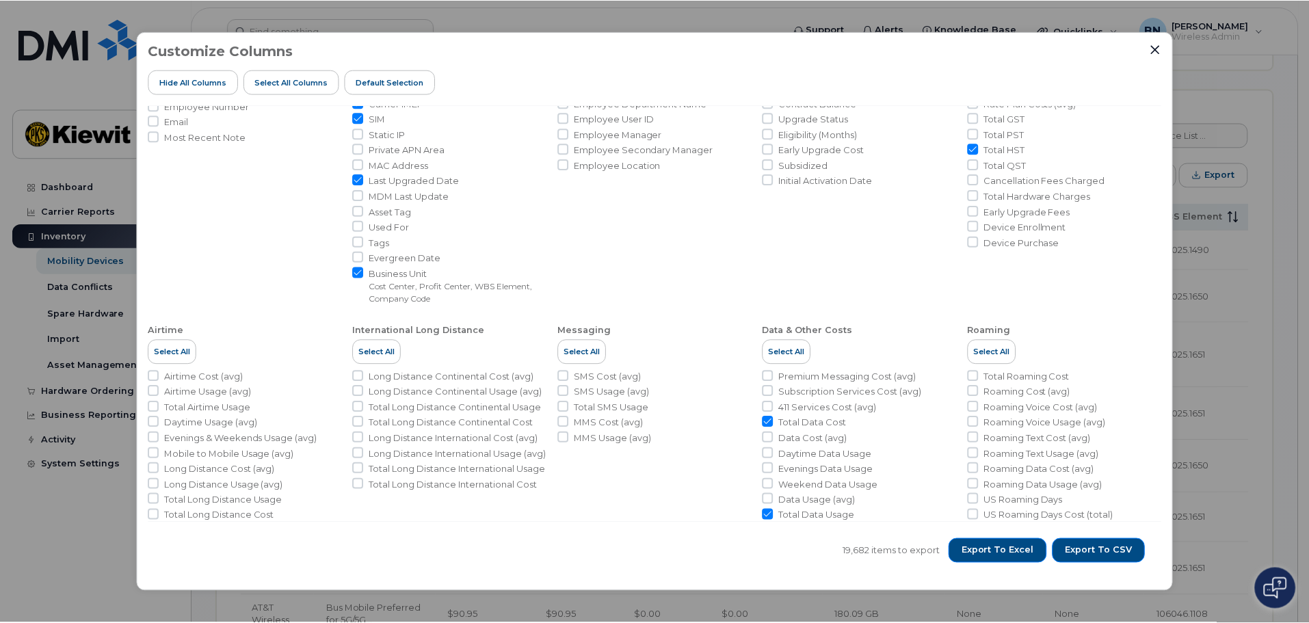
scroll to position [0, 0]
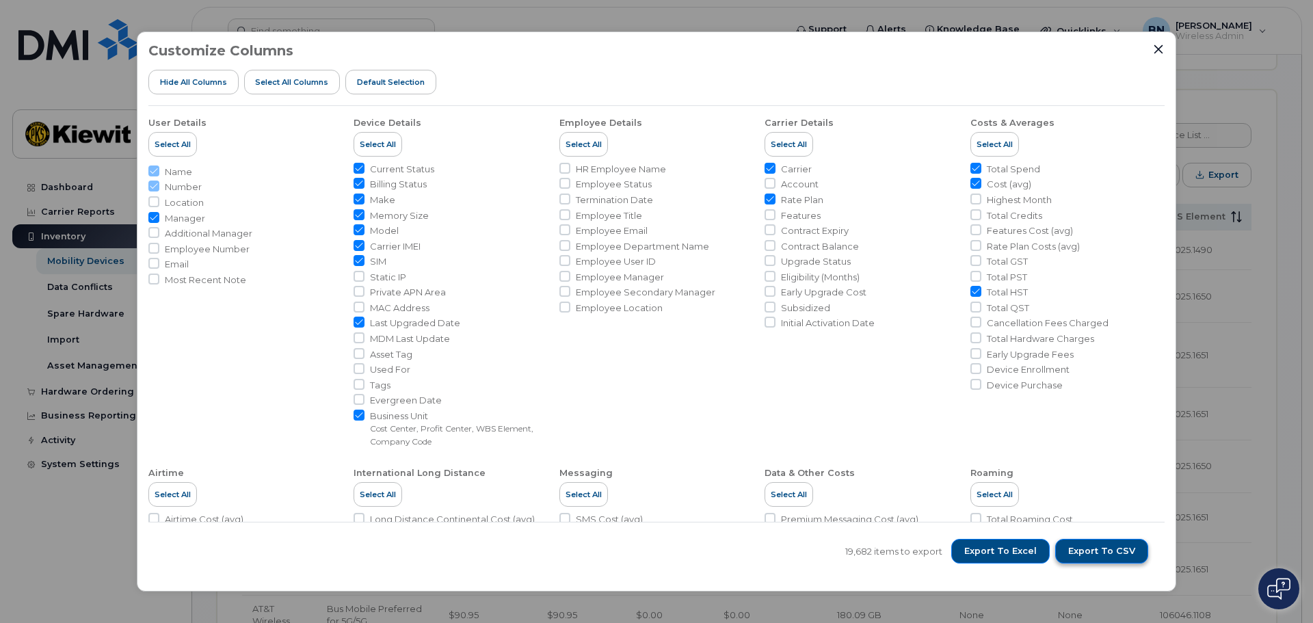
click at [1111, 553] on span "Export to CSV" at bounding box center [1101, 551] width 67 height 12
click at [1158, 47] on icon "Close" at bounding box center [1158, 49] width 11 height 11
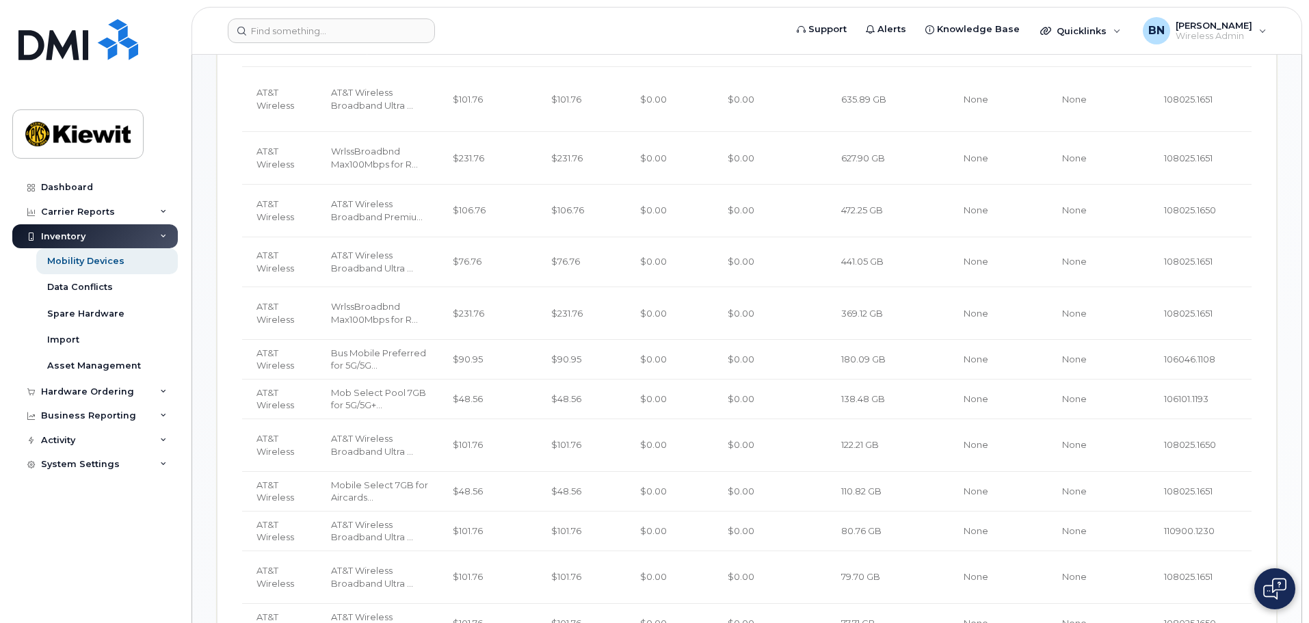
scroll to position [618, 0]
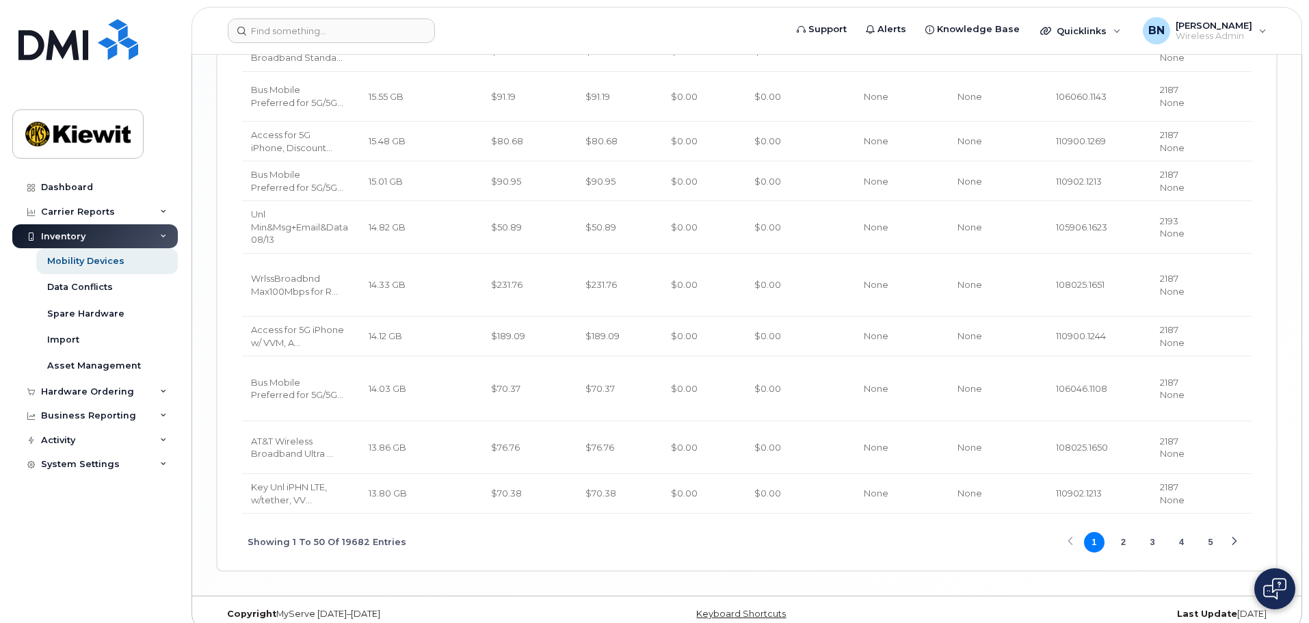
scroll to position [2914, 0]
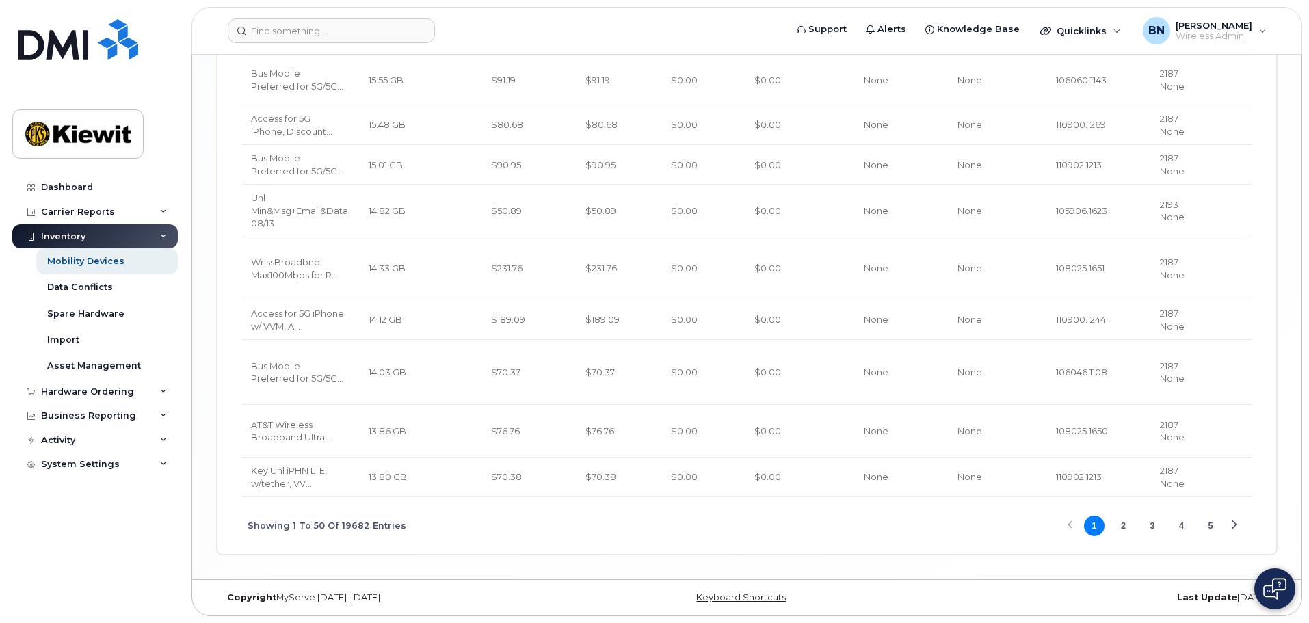
click at [1065, 498] on div "Showing 1 To 50 Of 19682 Entries 1 2 3 4 5" at bounding box center [746, 525] width 1009 height 57
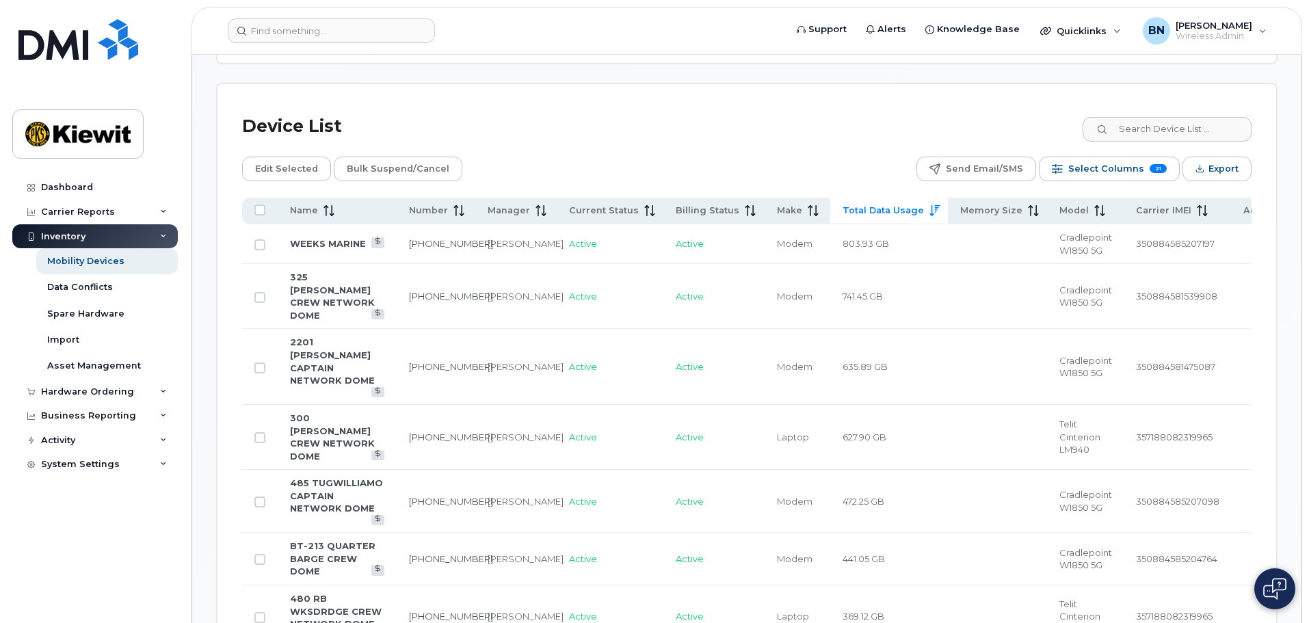
scroll to position [615, 0]
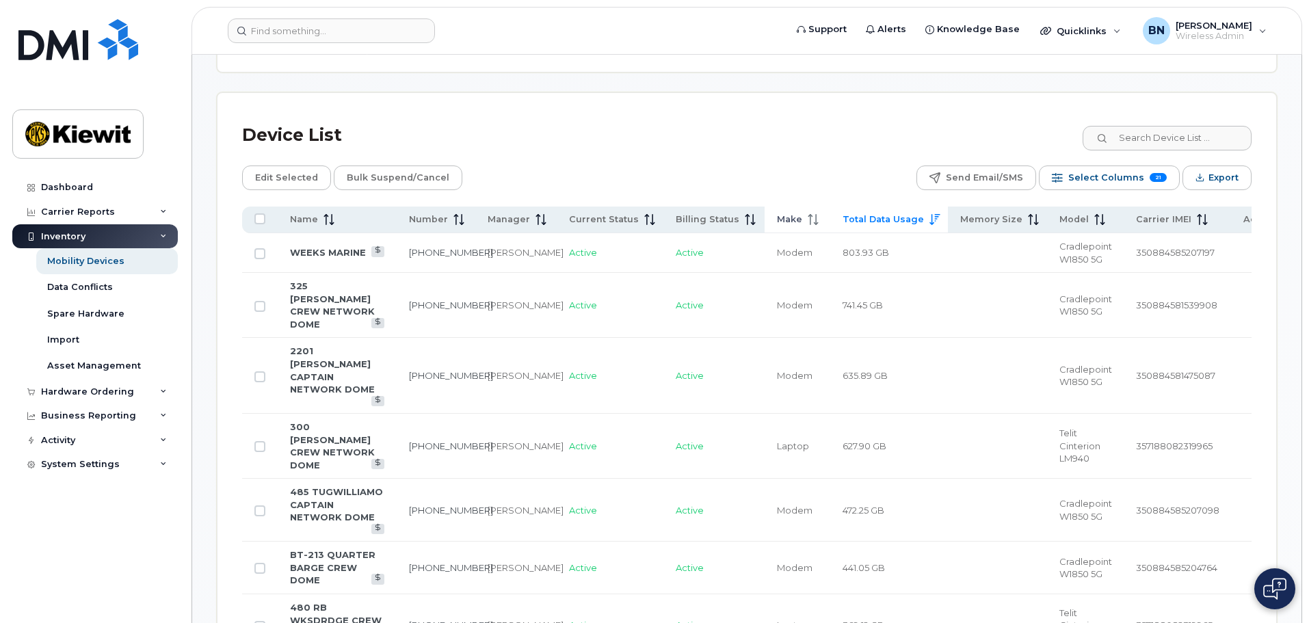
click at [785, 213] on span "Make" at bounding box center [789, 219] width 25 height 12
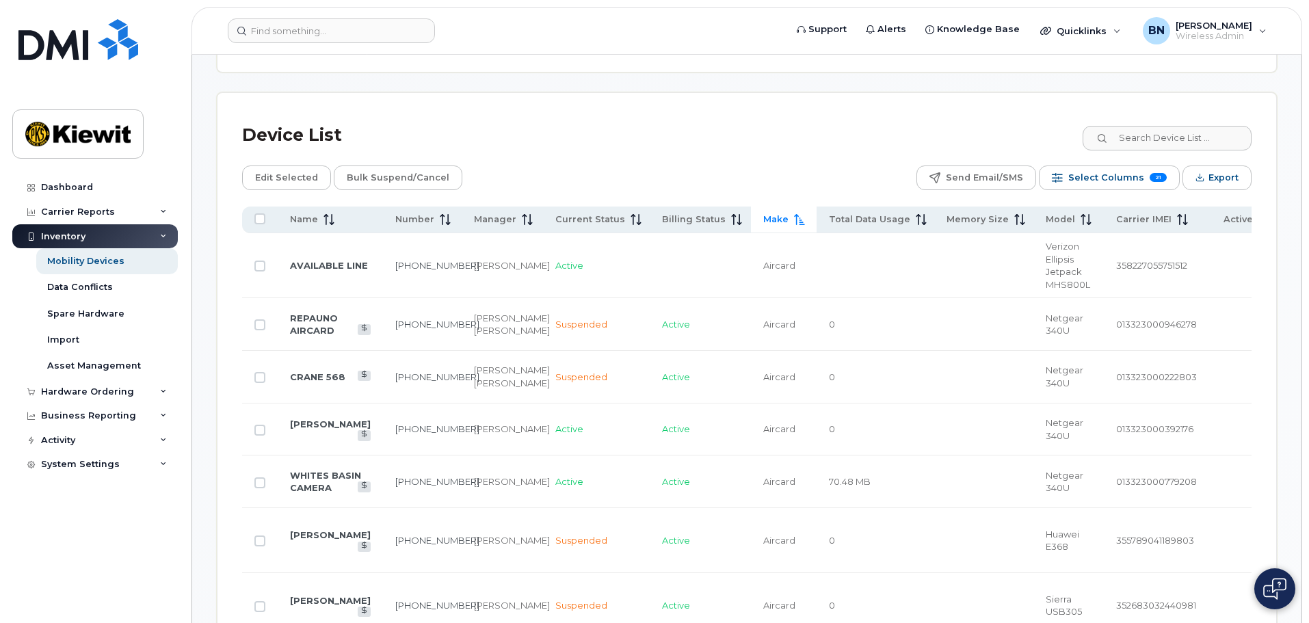
click at [790, 213] on span at bounding box center [796, 219] width 16 height 12
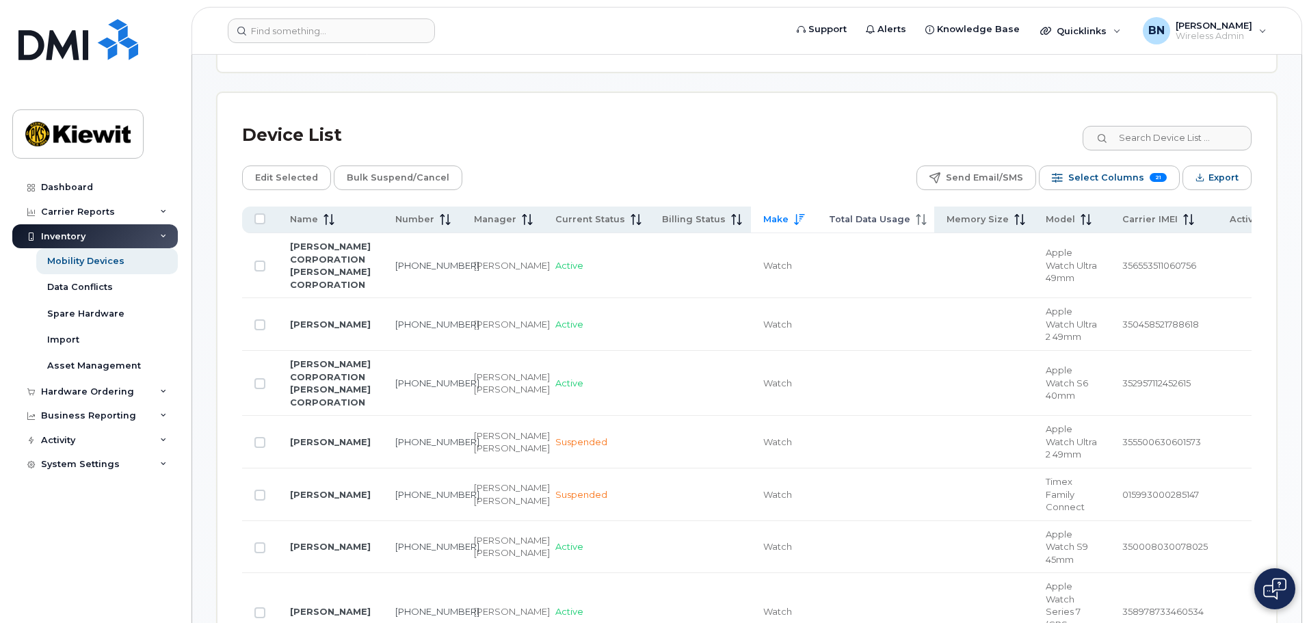
click at [860, 213] on span "Total Data Usage" at bounding box center [869, 219] width 81 height 12
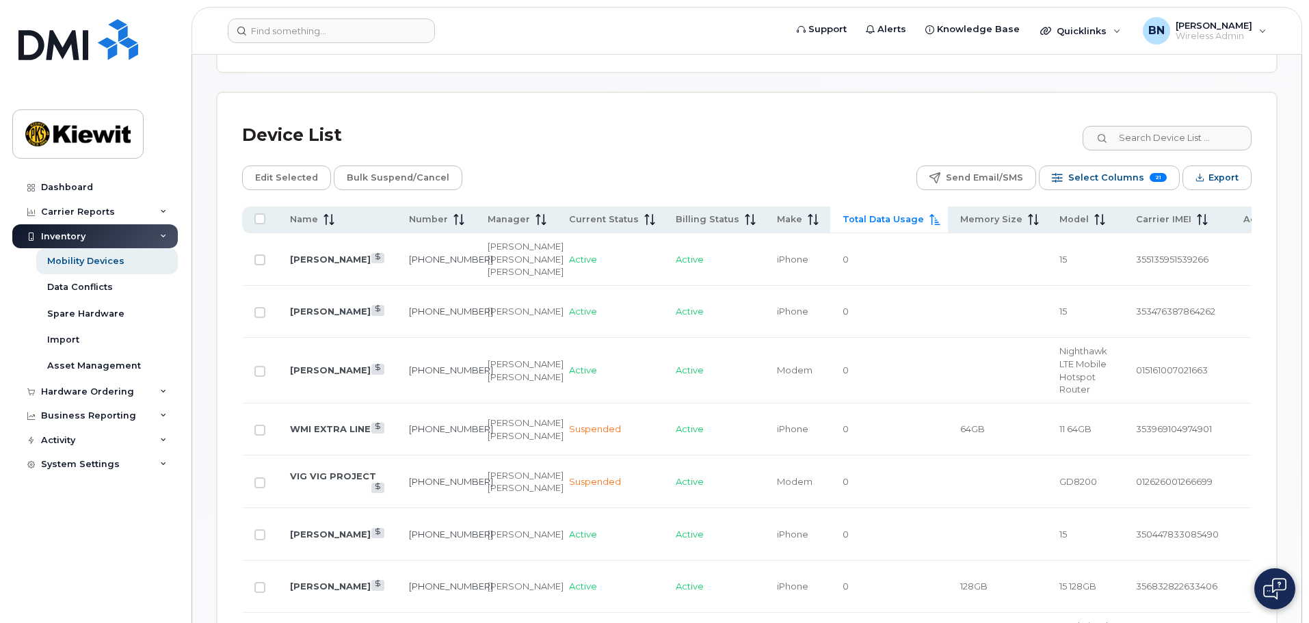
click at [890, 213] on span "Total Data Usage" at bounding box center [882, 219] width 81 height 12
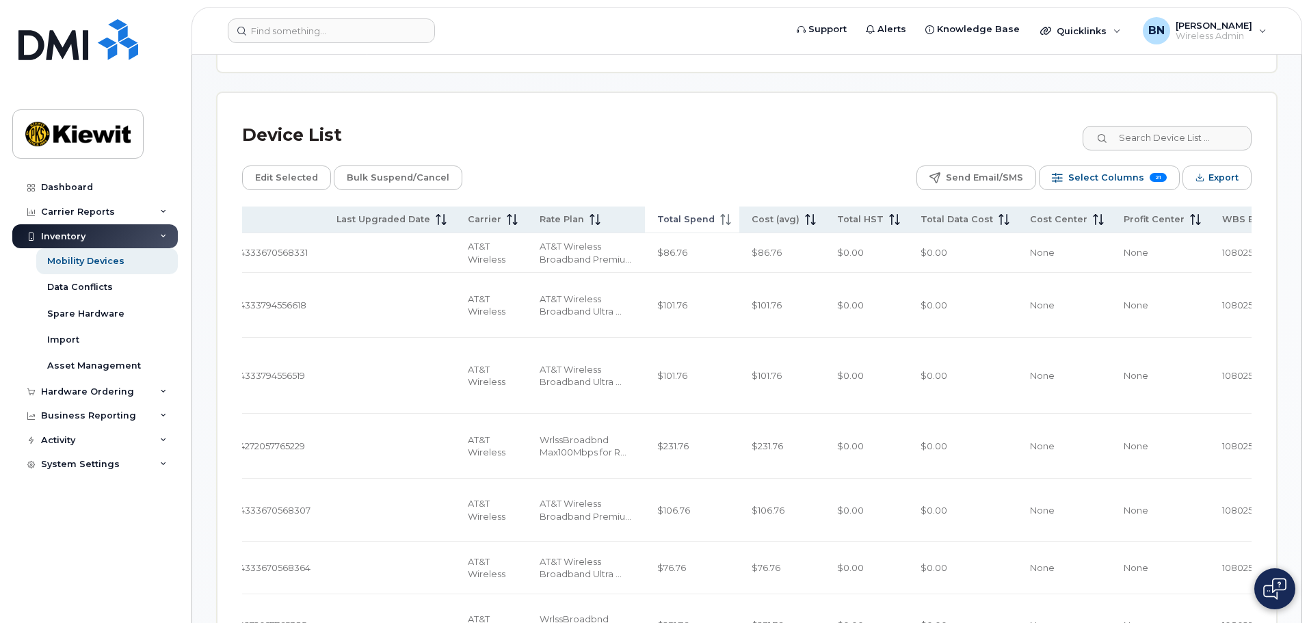
click at [680, 213] on span "Total Spend" at bounding box center [685, 219] width 57 height 12
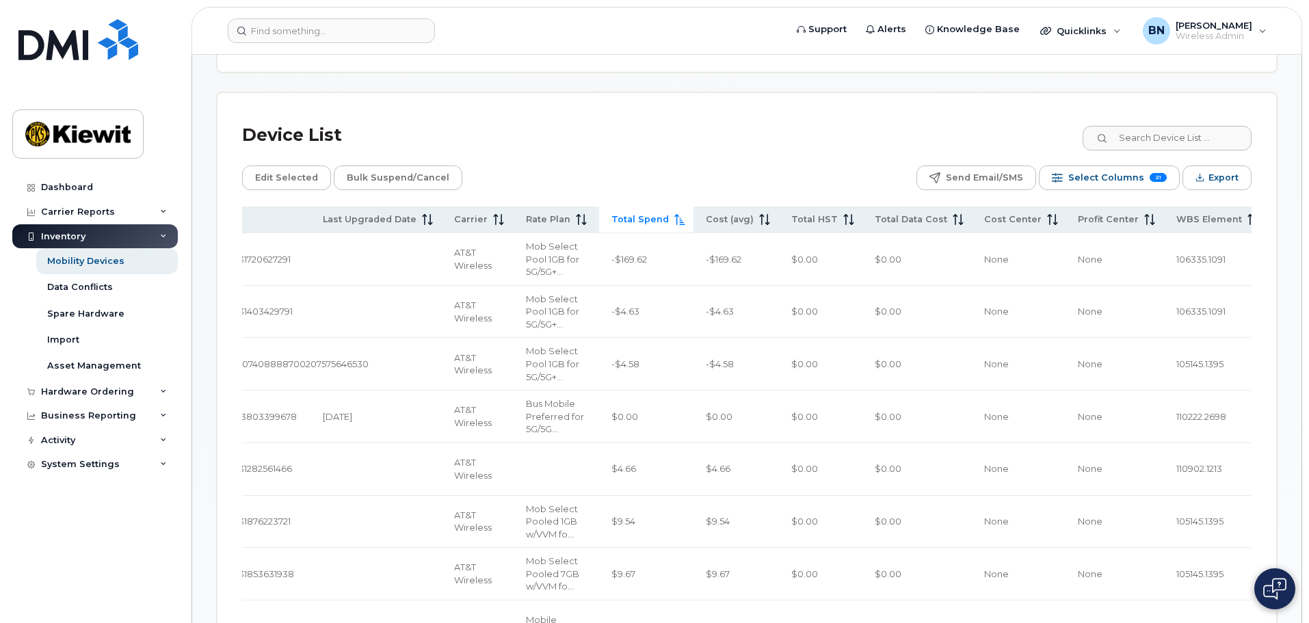
click at [613, 213] on span "Total Spend" at bounding box center [639, 219] width 57 height 12
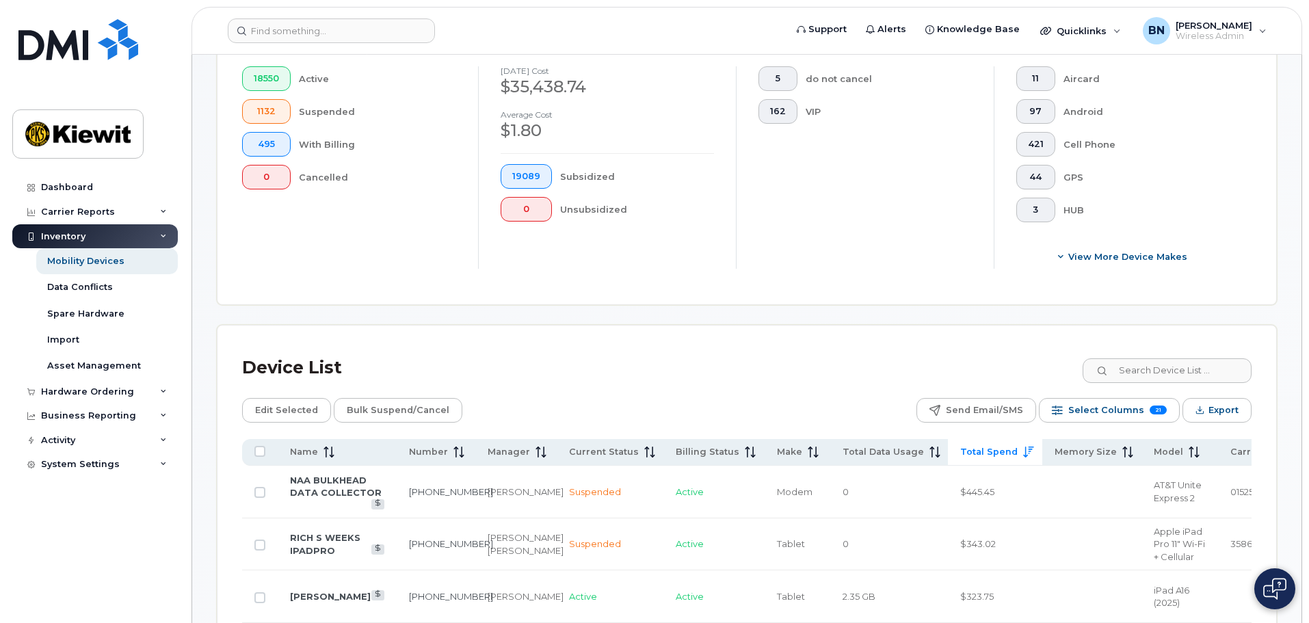
scroll to position [563, 0]
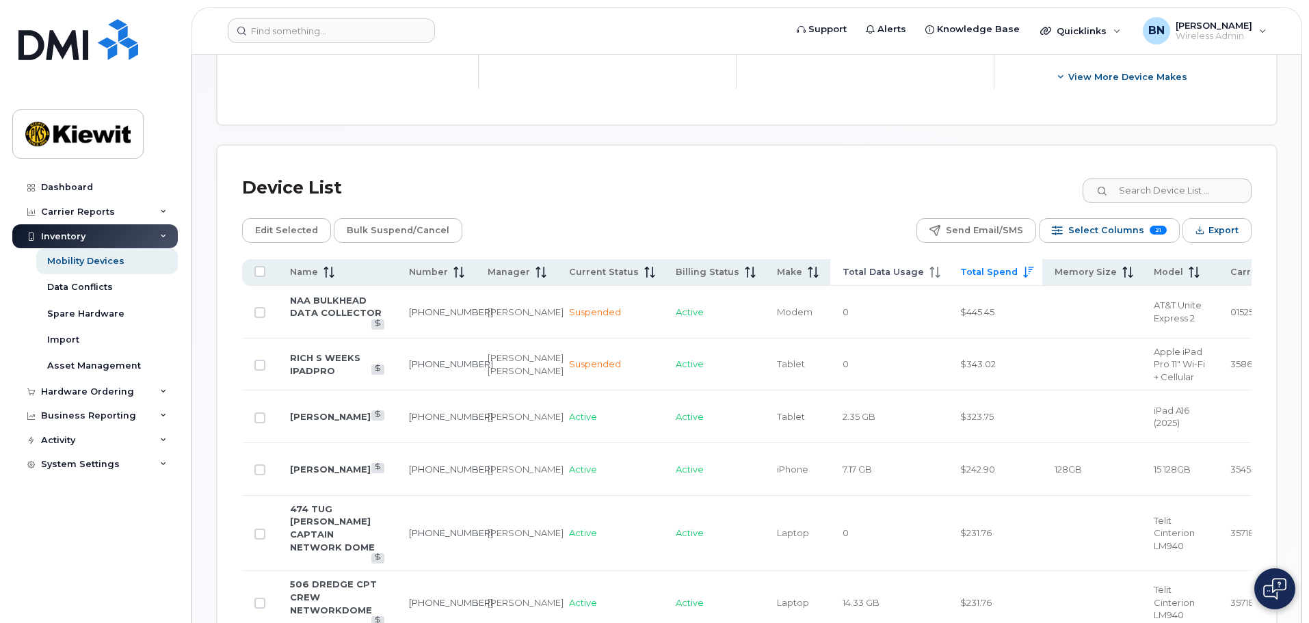
click at [881, 266] on span "Total Data Usage" at bounding box center [882, 272] width 81 height 12
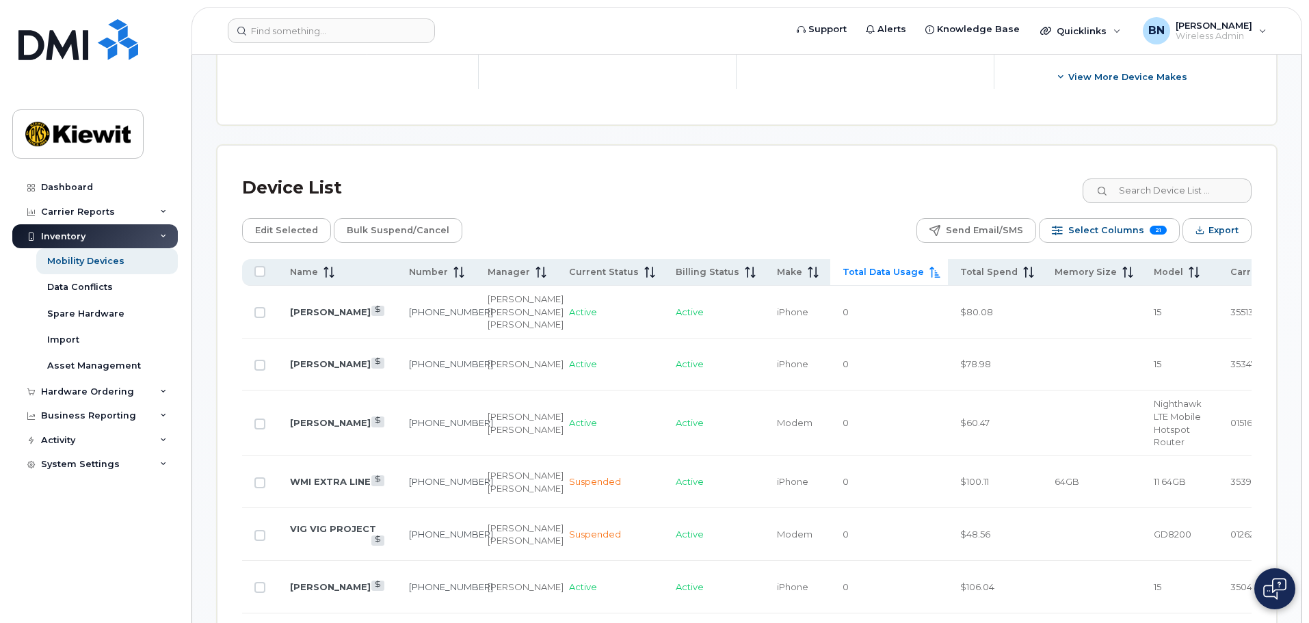
click at [863, 267] on th "Total Data Usage" at bounding box center [889, 272] width 118 height 27
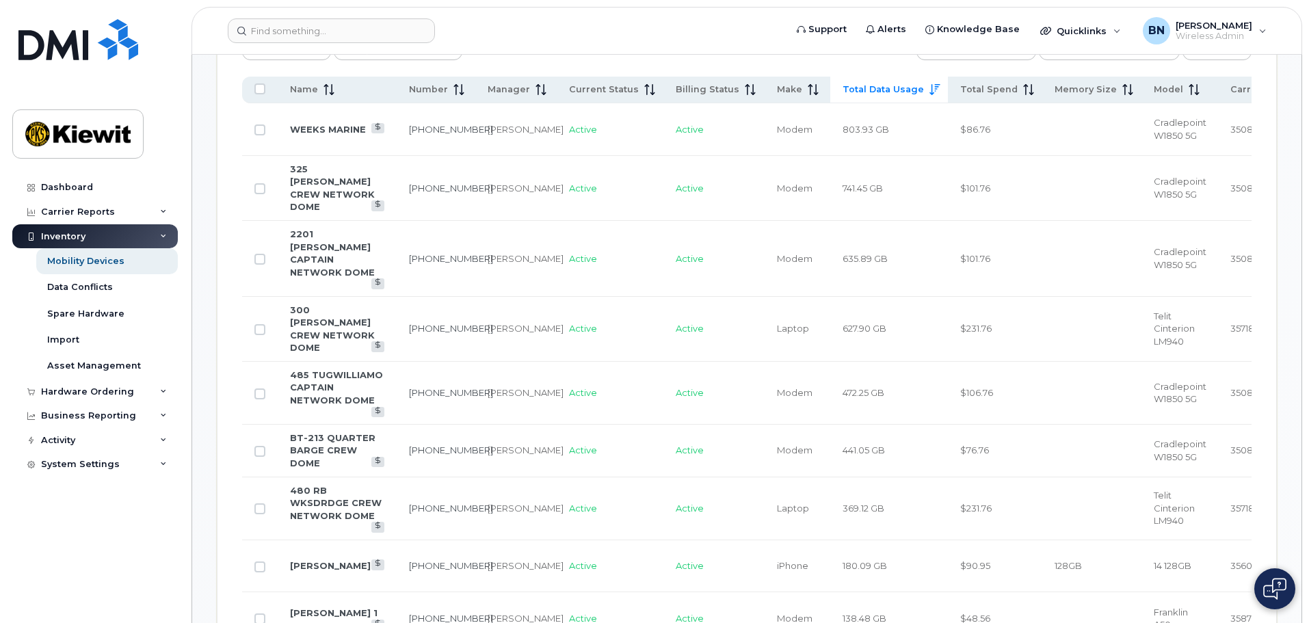
scroll to position [768, 0]
